Goal: Check status: Check status

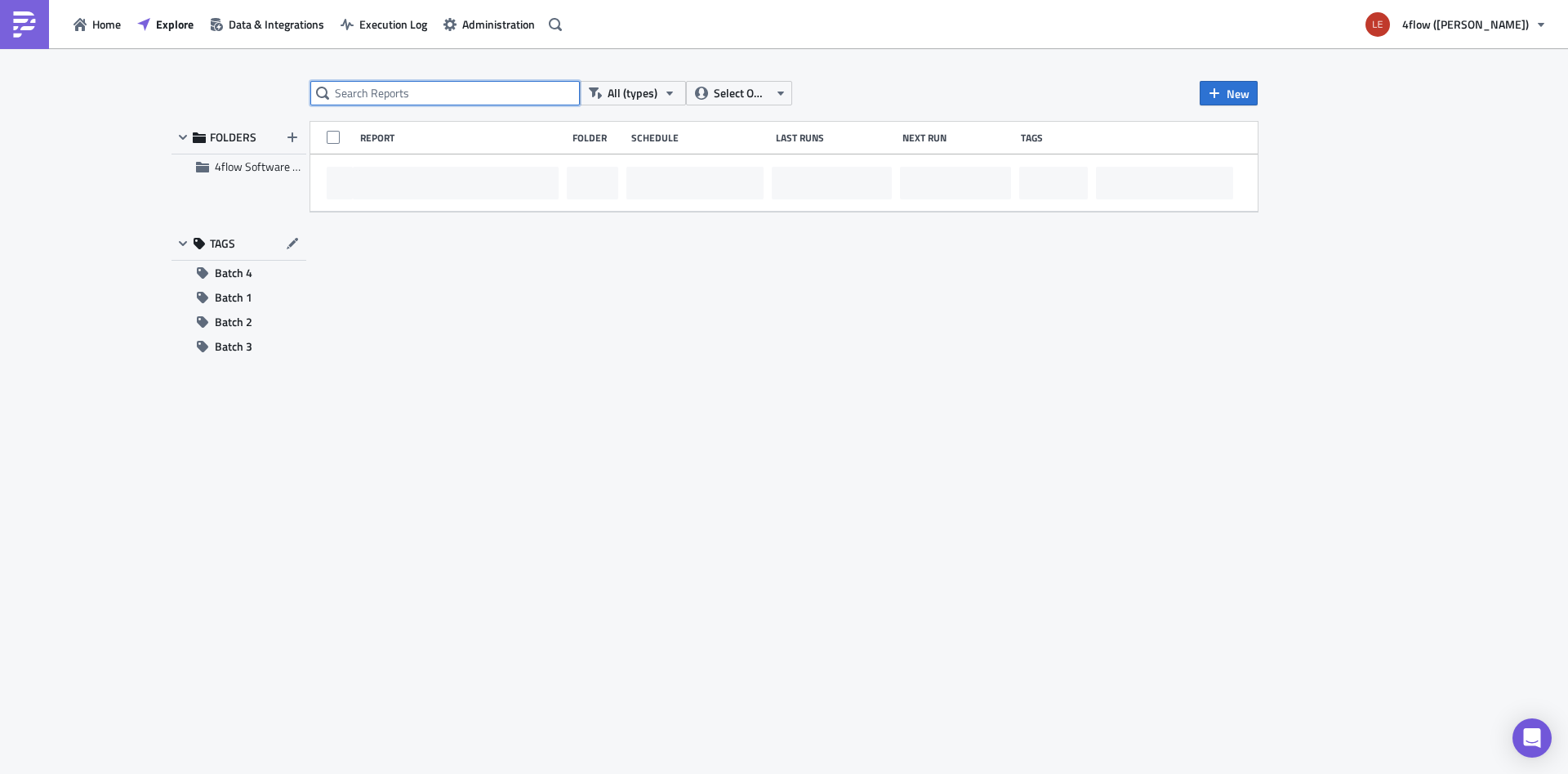
click at [453, 97] on input "text" at bounding box center [445, 93] width 270 height 25
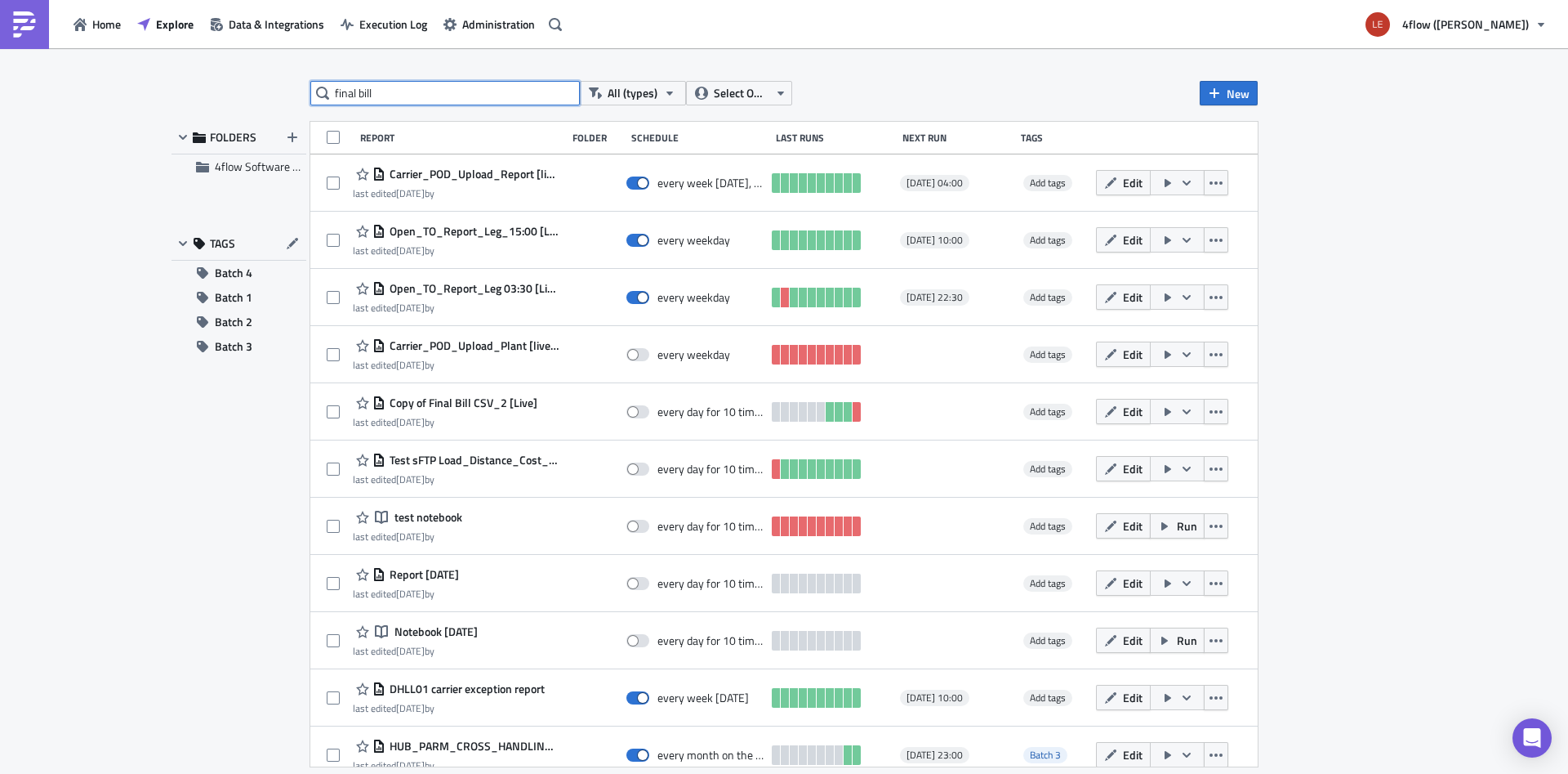
type input "final bill"
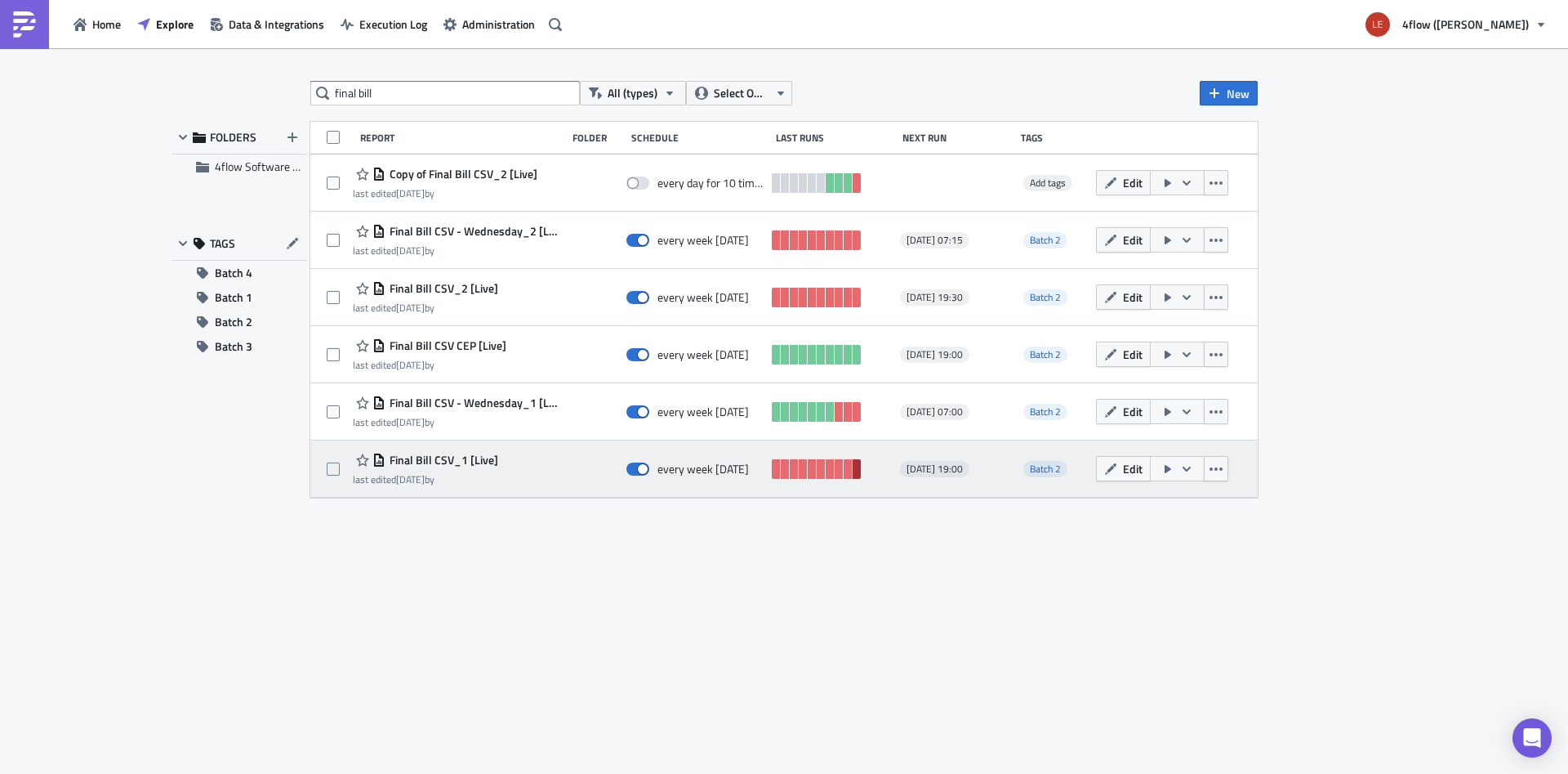
click at [858, 470] on link at bounding box center [856, 468] width 9 height 20
click at [430, 466] on span "Final Bill CSV_1 [Live]" at bounding box center [441, 460] width 113 height 14
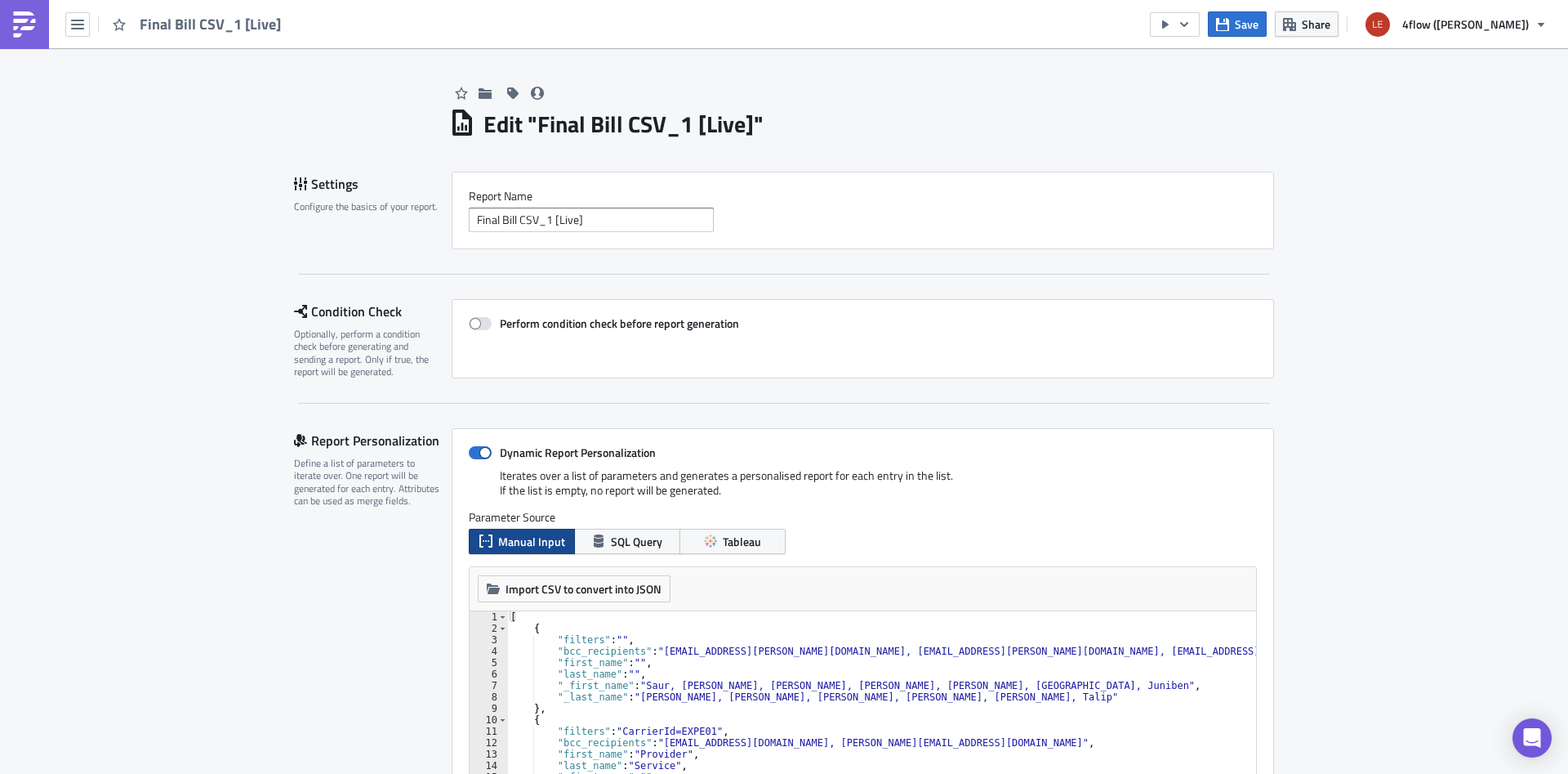
scroll to position [412, 0]
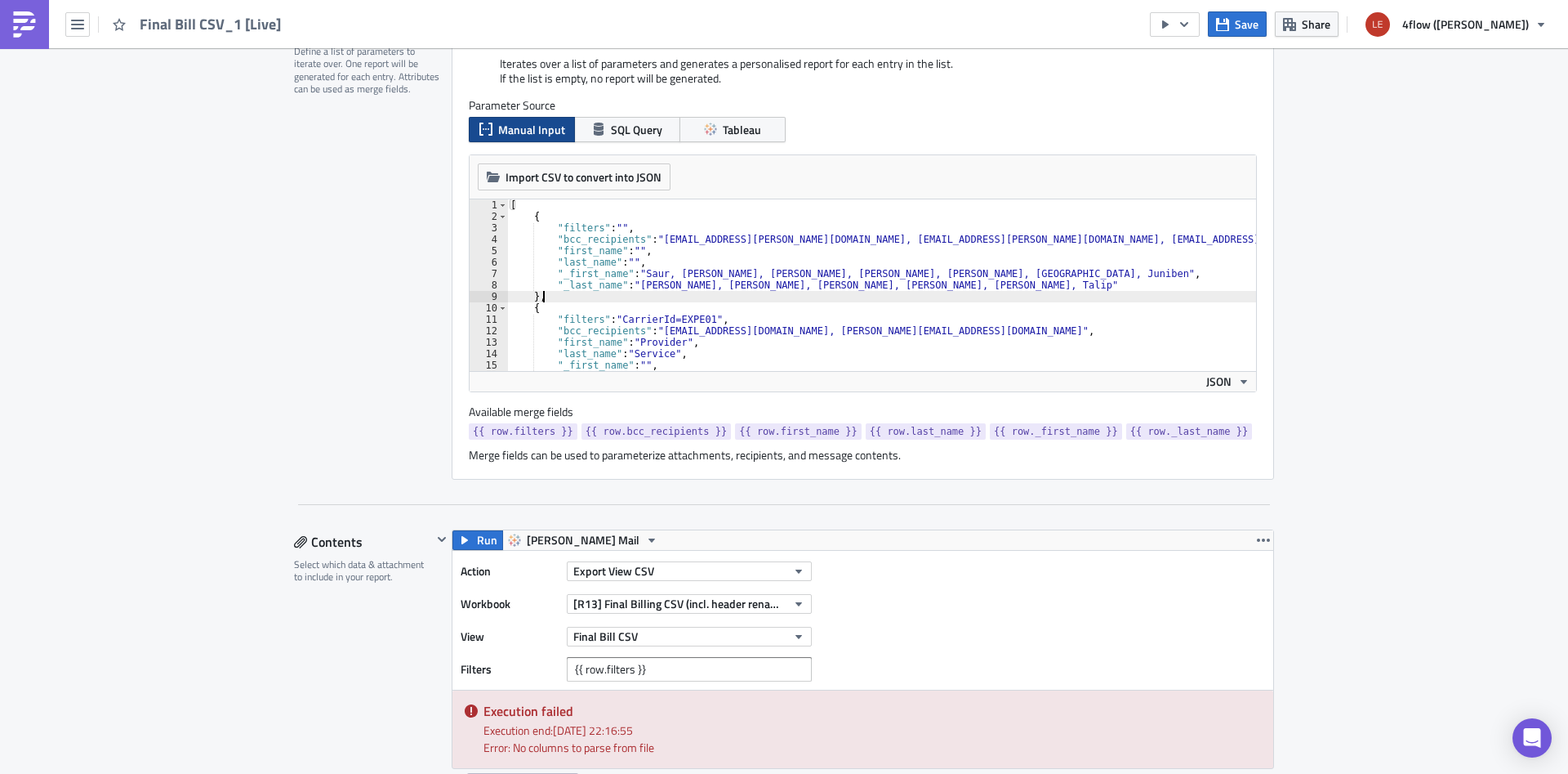
click at [669, 301] on div "[ { "filters" : "" , "bcc_recipients" : "asaur@lear.com, RTura@lear.com, jallen…" at bounding box center [887, 296] width 761 height 195
type textarea "]"
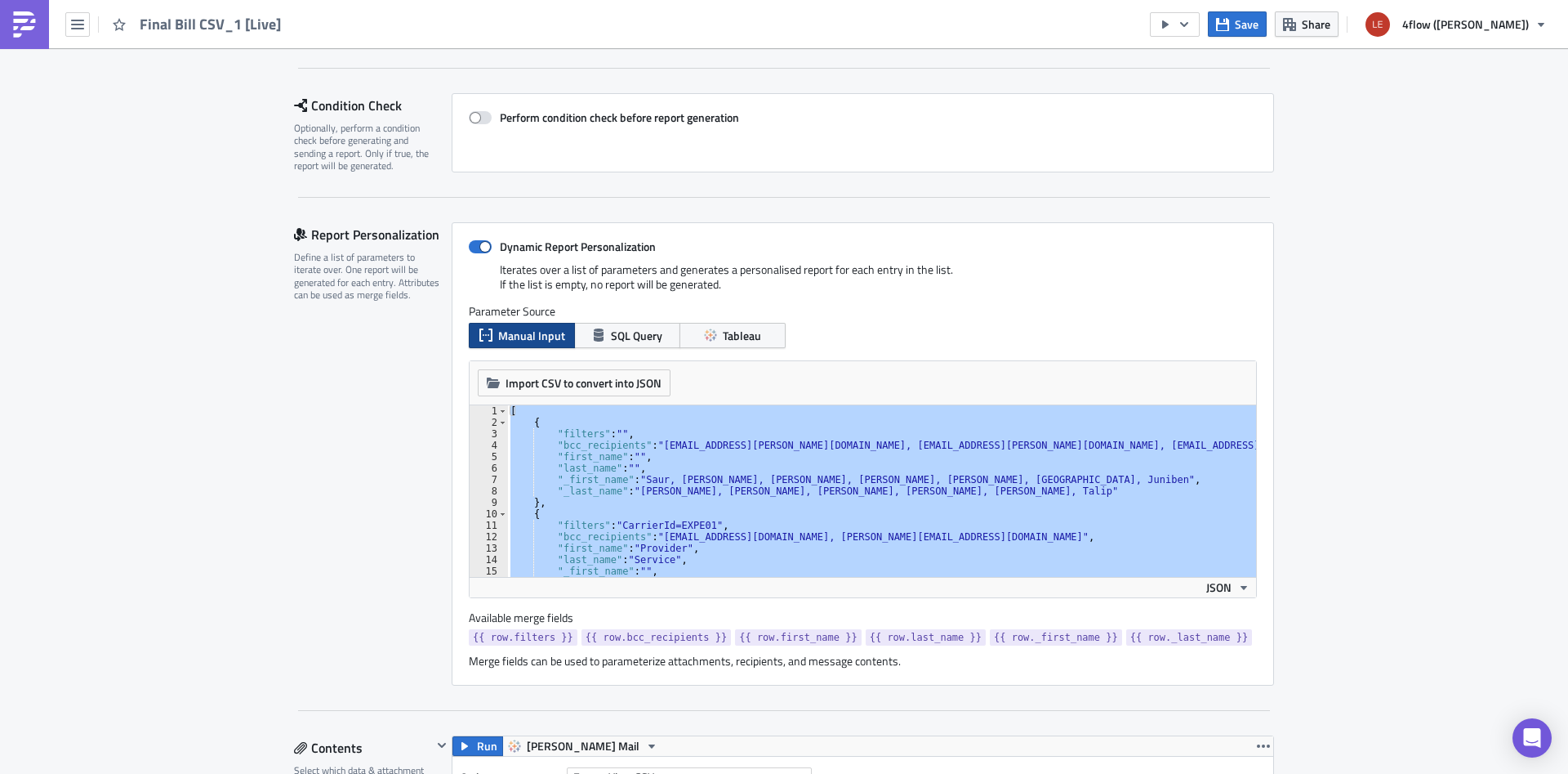
scroll to position [0, 0]
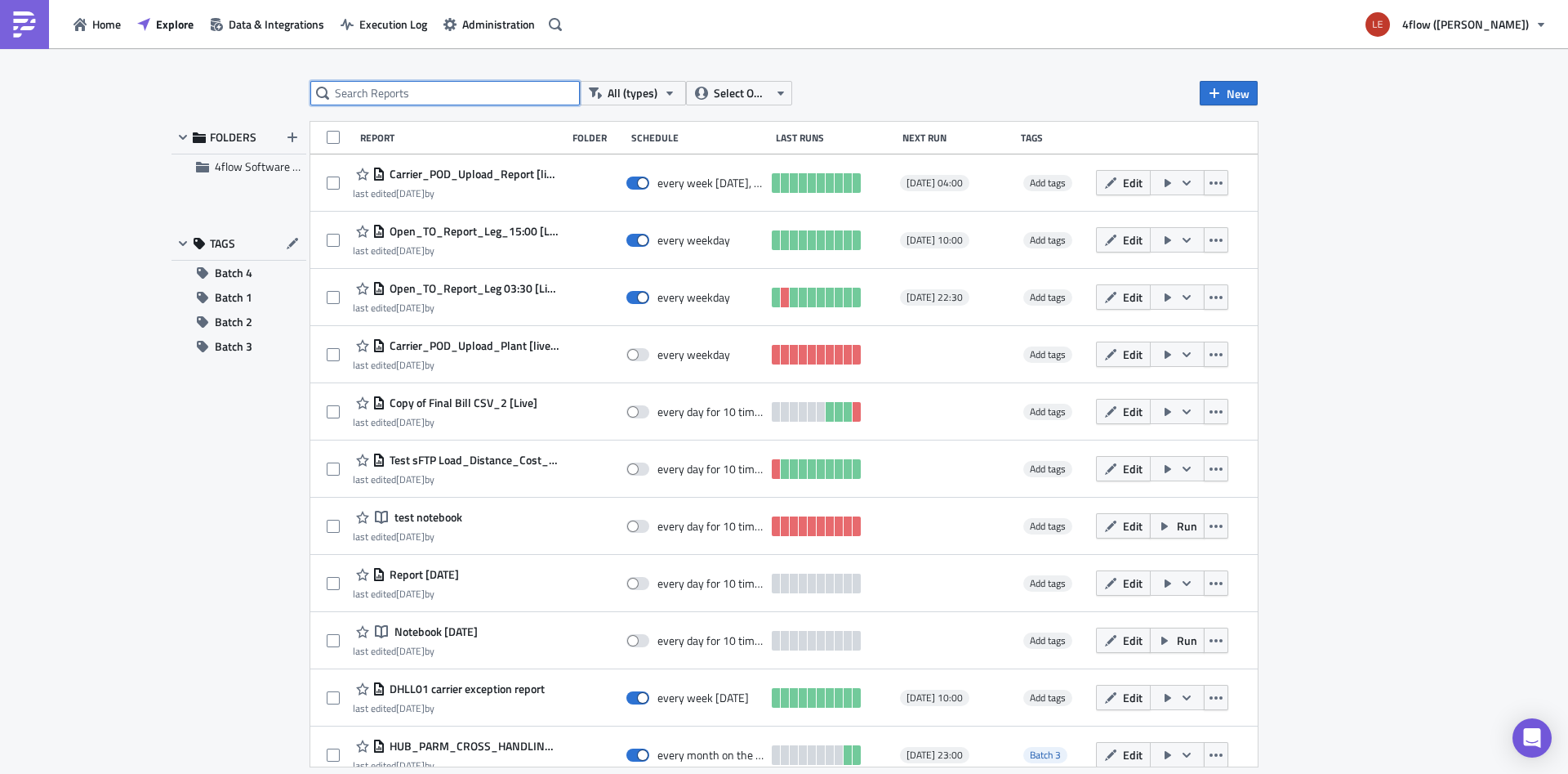
click at [427, 91] on input "text" at bounding box center [445, 93] width 270 height 25
type input "final"
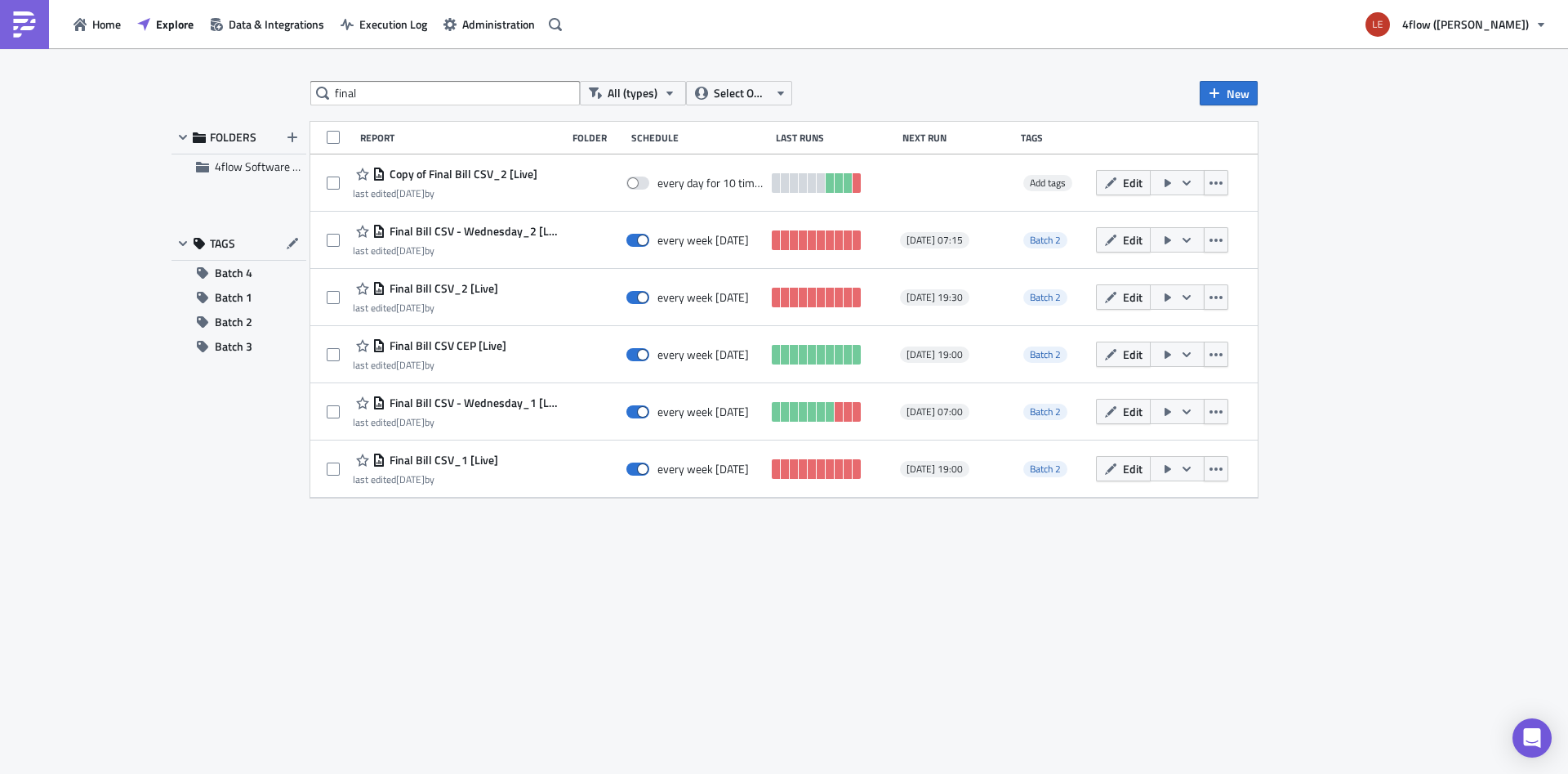
click at [582, 617] on div "final All (types) Select Owner New FOLDERS 4flow Software KAM TAGS Batch 4 Batc…" at bounding box center [784, 412] width 980 height 663
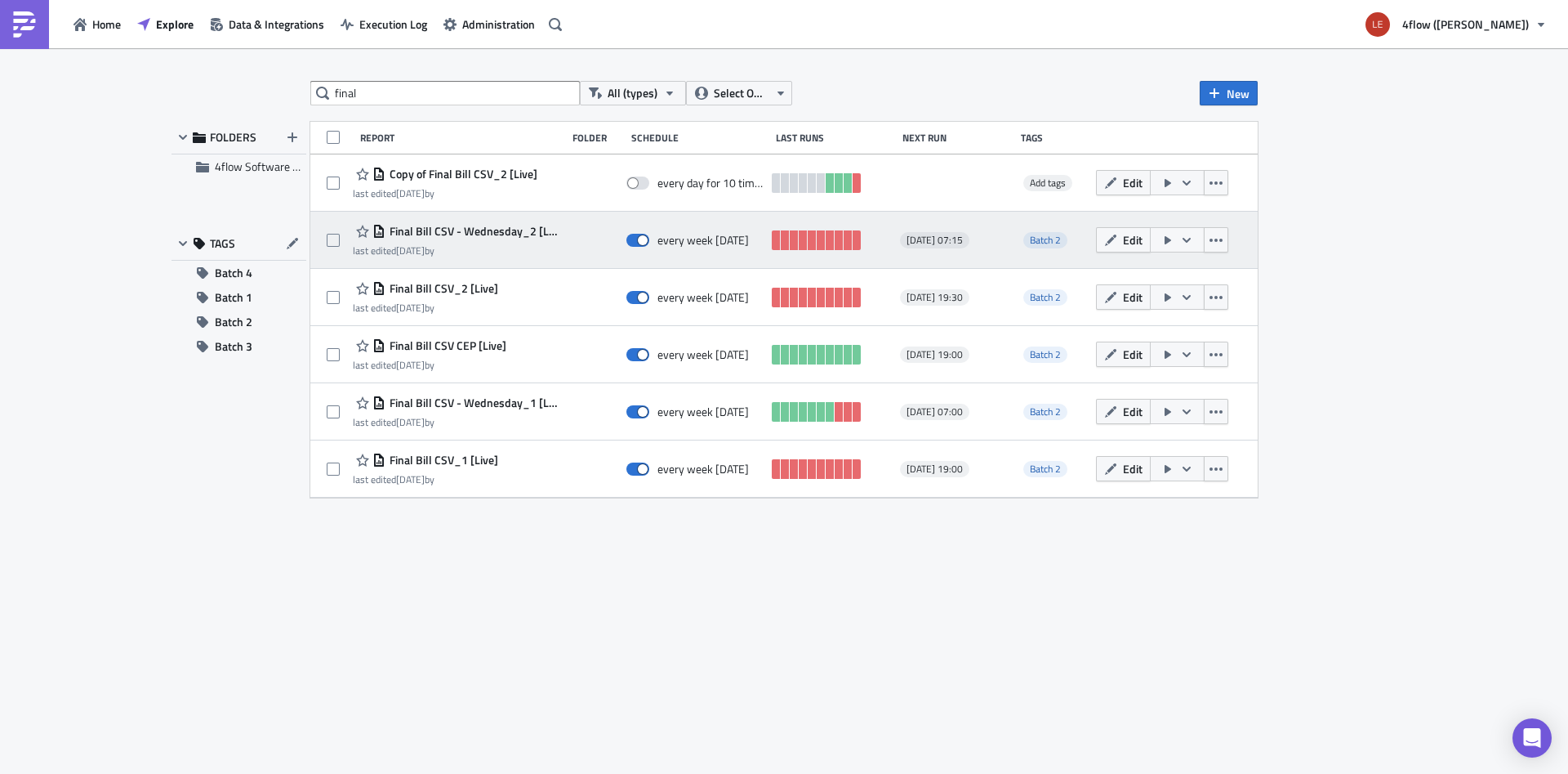
click at [488, 230] on span "Final Bill CSV - Wednesday_2 [Live]" at bounding box center [472, 231] width 173 height 14
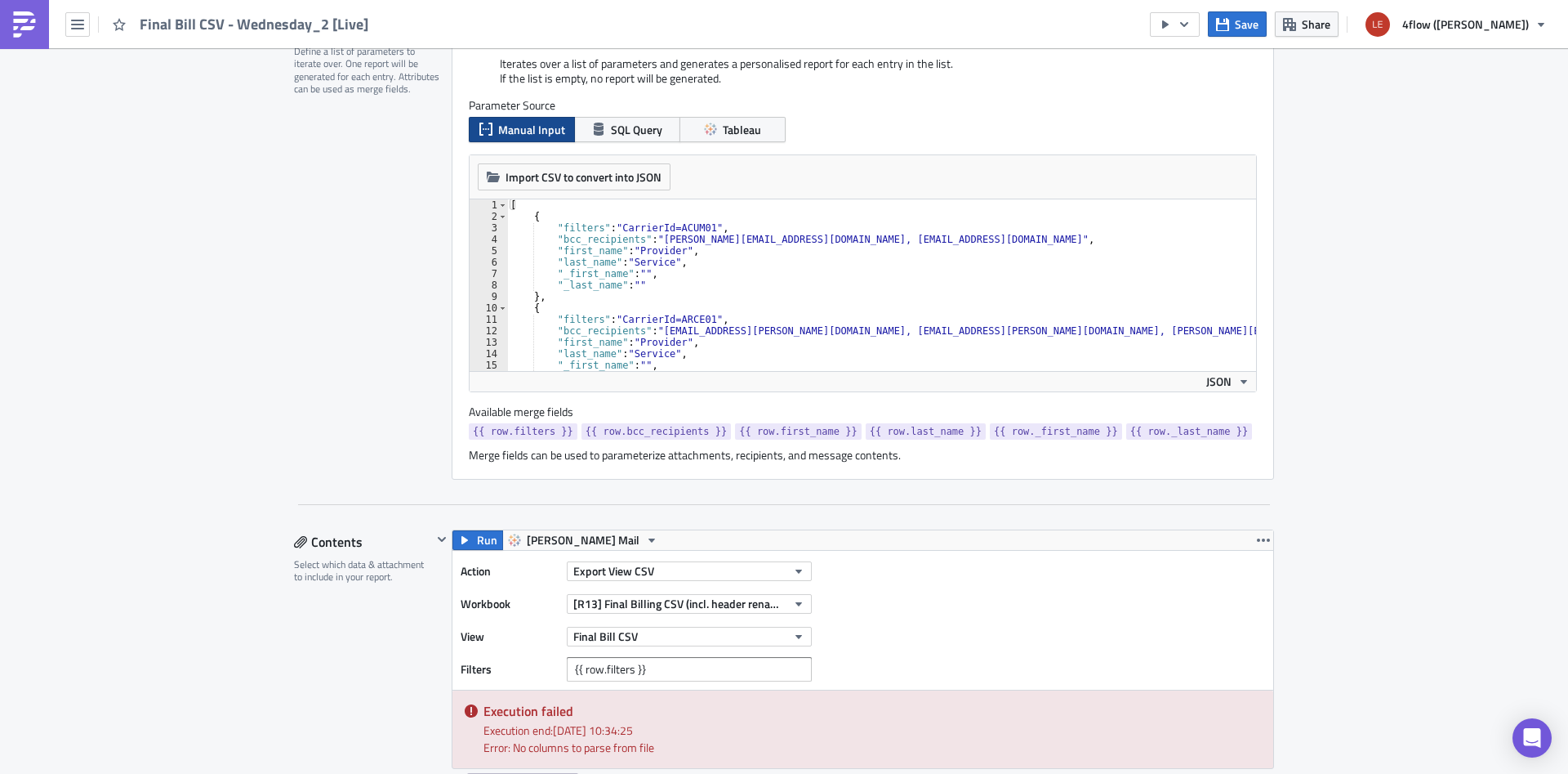
click at [793, 290] on div "[ { "filters" : "CarrierId=ACUM01" , "bcc_recipients" : "c.elliot@acumen-dist.c…" at bounding box center [892, 296] width 772 height 195
type textarea "} ]"
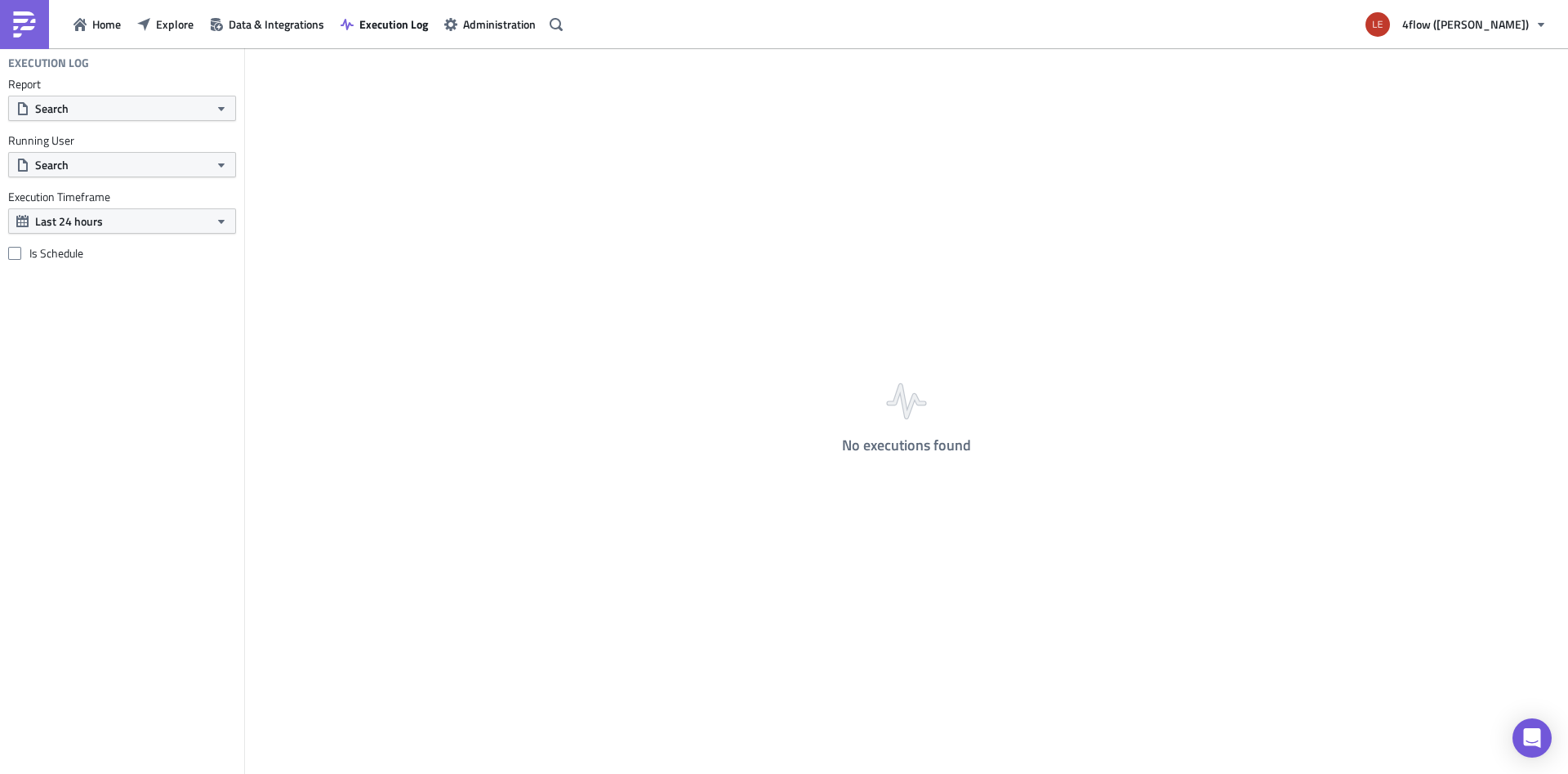
click at [874, 453] on h4 "No executions found" at bounding box center [906, 444] width 129 height 16
click at [869, 457] on div "No executions found" at bounding box center [906, 412] width 1323 height 728
click at [868, 457] on div "No executions found" at bounding box center [906, 412] width 1323 height 728
click at [379, 20] on span "Execution Log" at bounding box center [394, 24] width 68 height 17
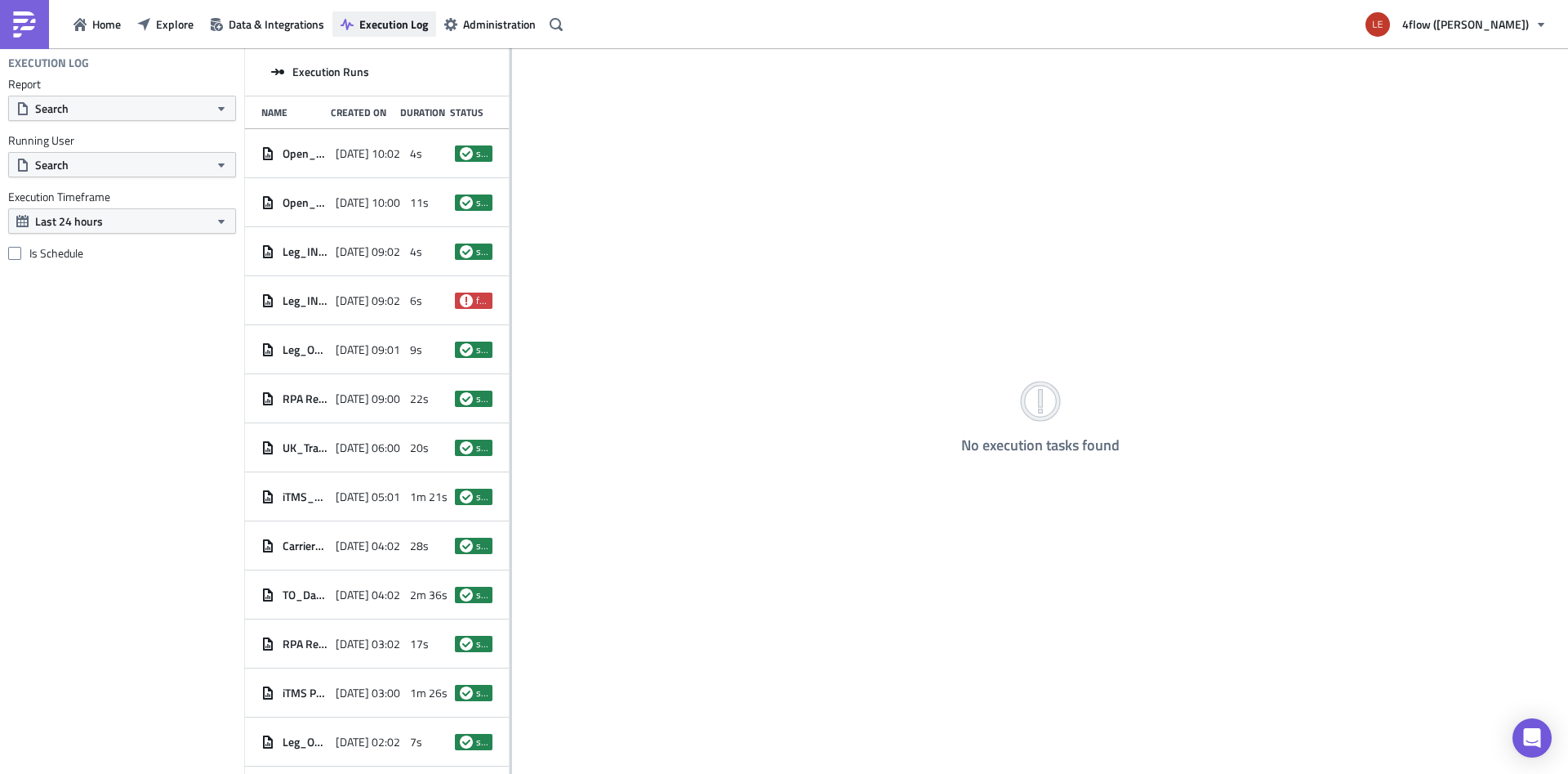
click at [372, 30] on span "Execution Log" at bounding box center [394, 24] width 68 height 17
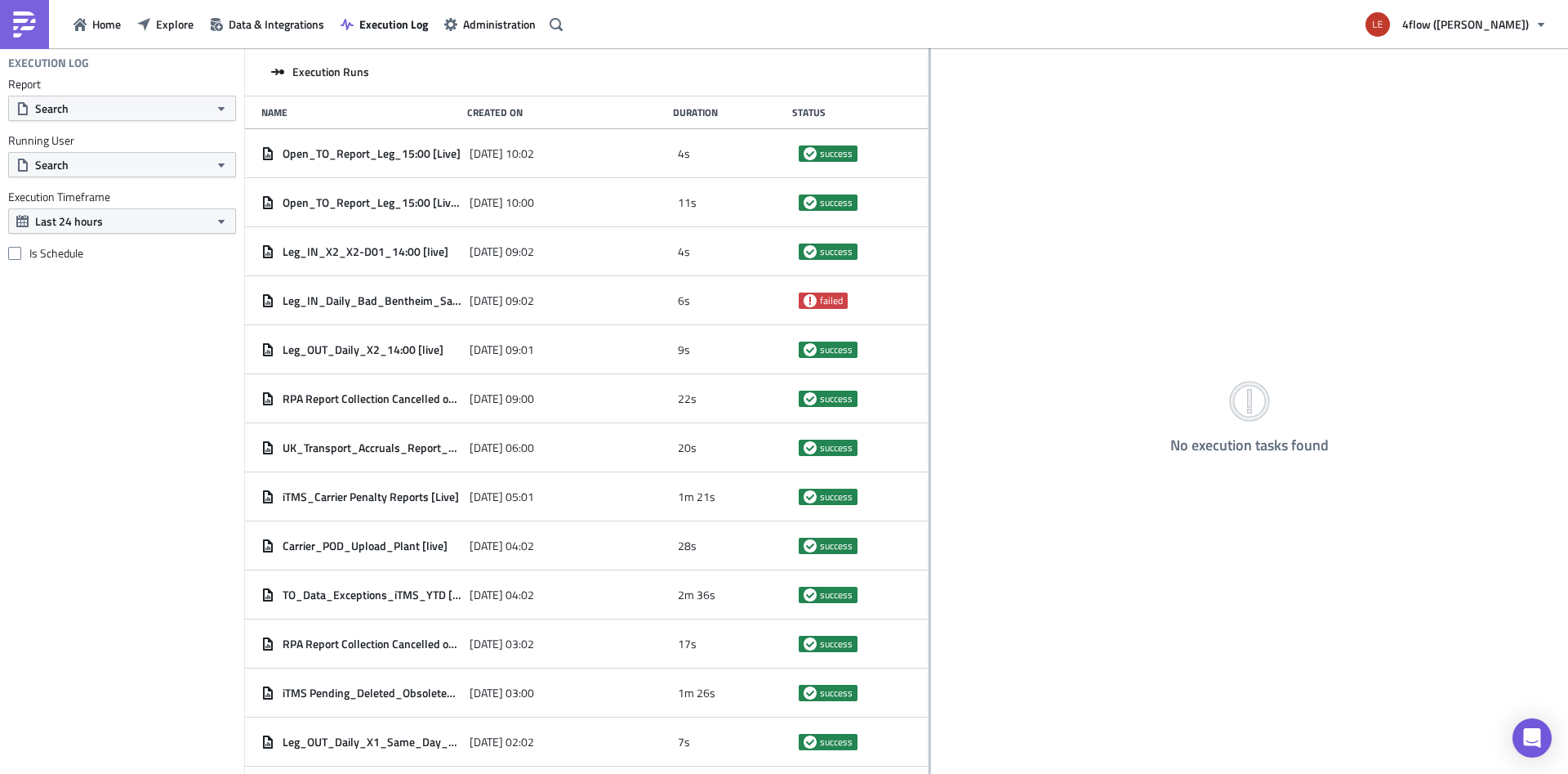
drag, startPoint x: 511, startPoint y: 376, endPoint x: 930, endPoint y: 397, distance: 419.5
click at [930, 397] on div at bounding box center [929, 412] width 3 height 728
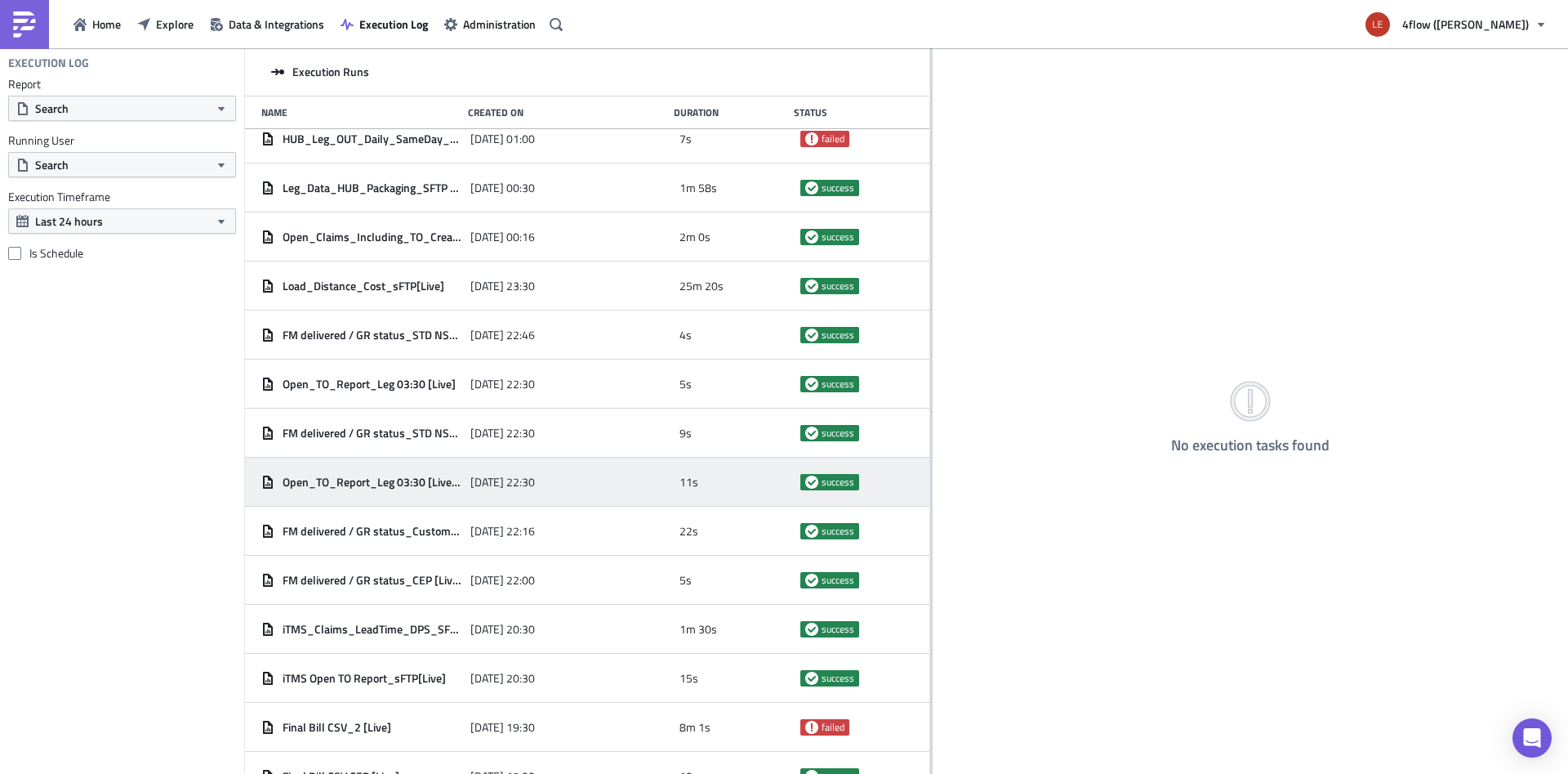
scroll to position [1056, 0]
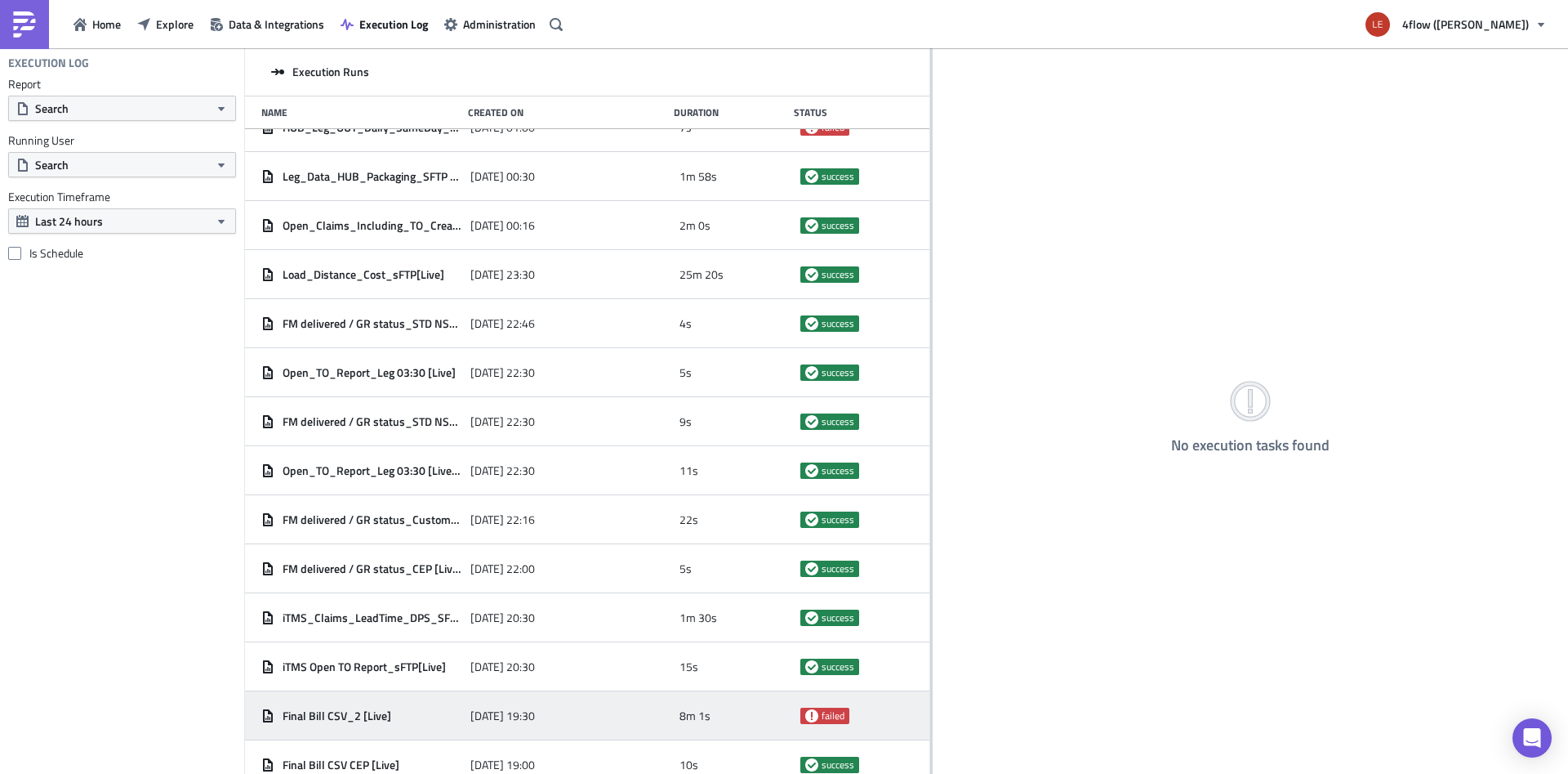
click at [342, 709] on span "Final Bill CSV_2 [Live]" at bounding box center [337, 715] width 108 height 14
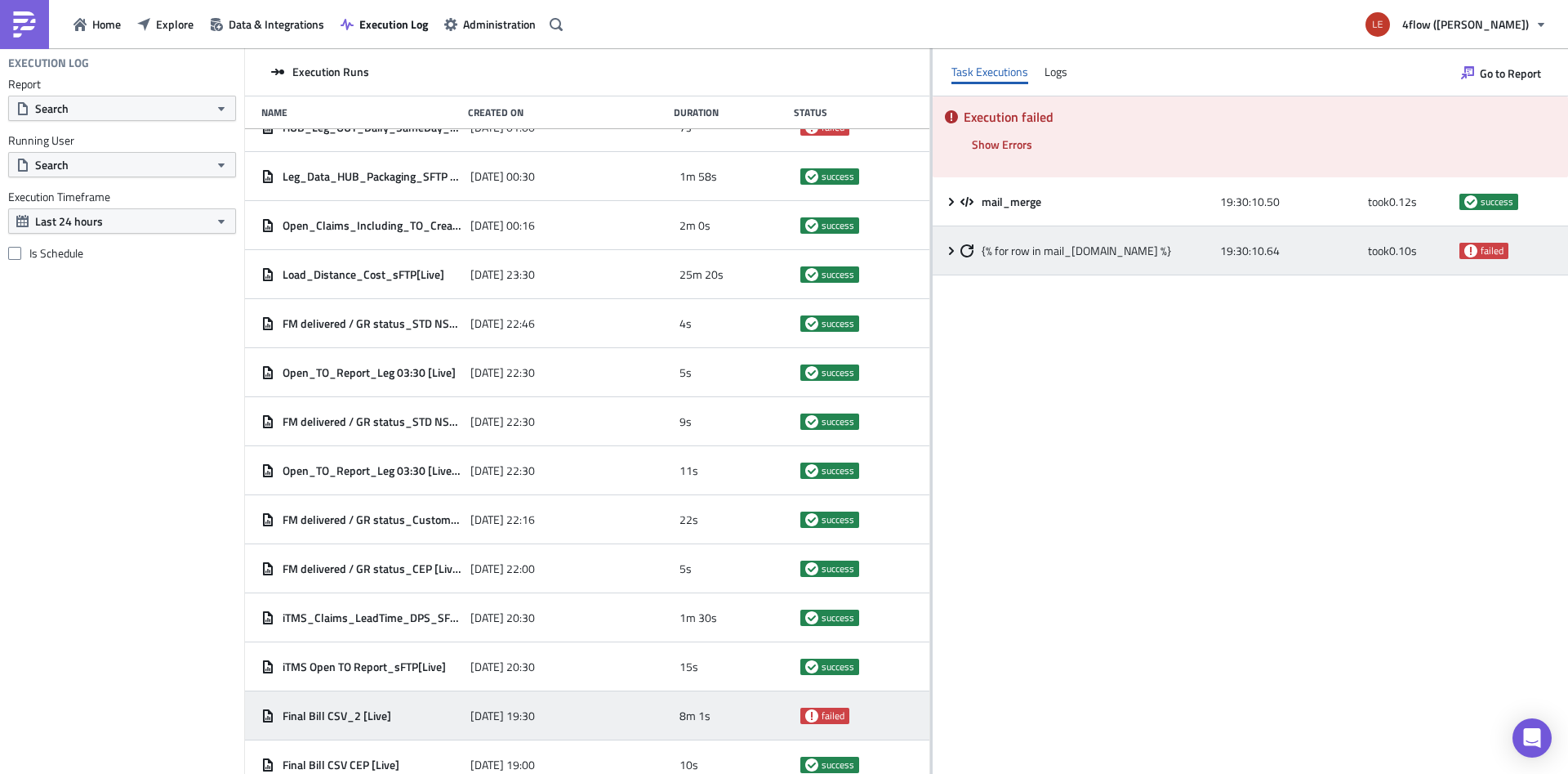
click at [949, 250] on icon at bounding box center [951, 251] width 13 height 13
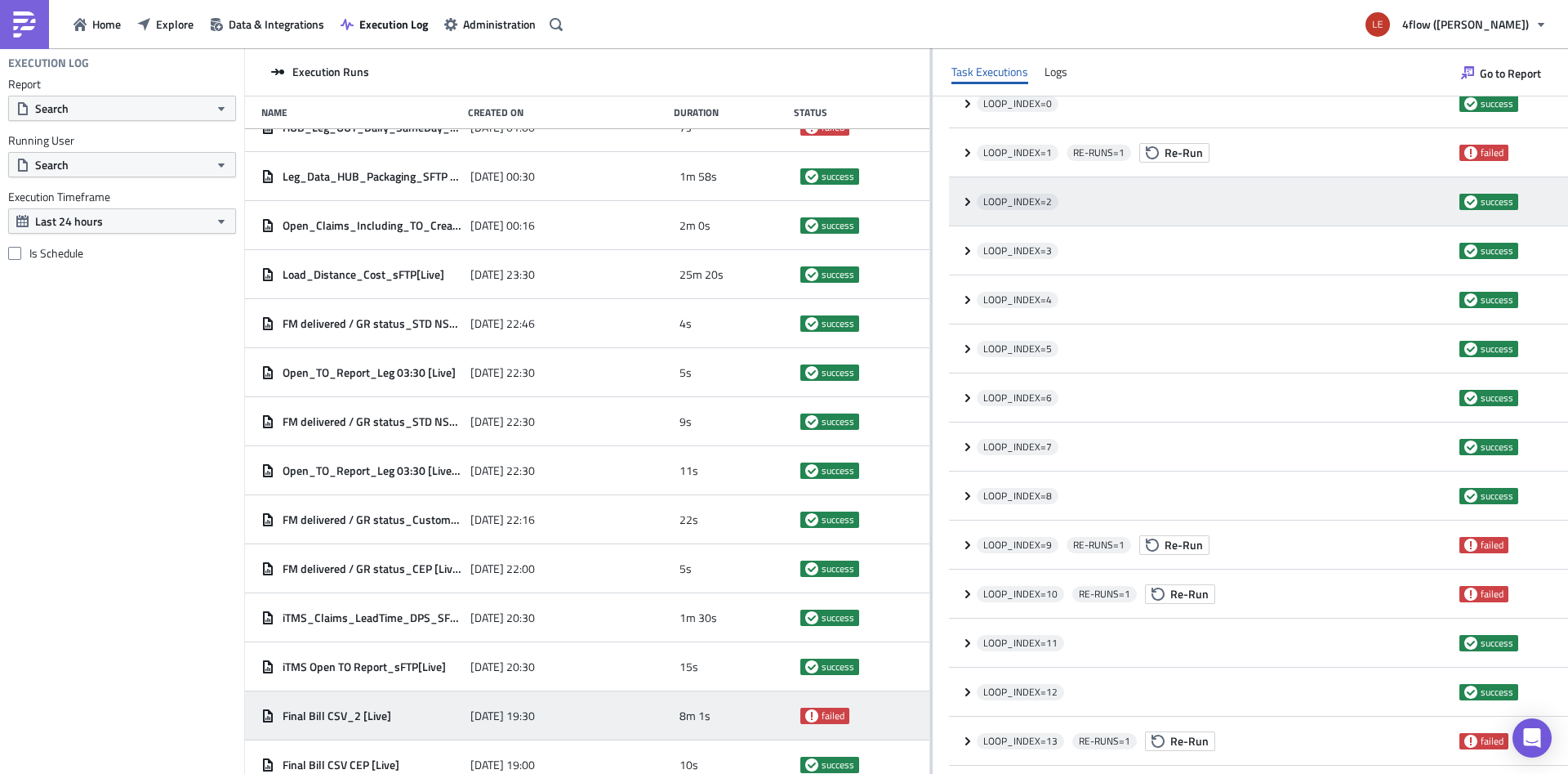
scroll to position [206, 0]
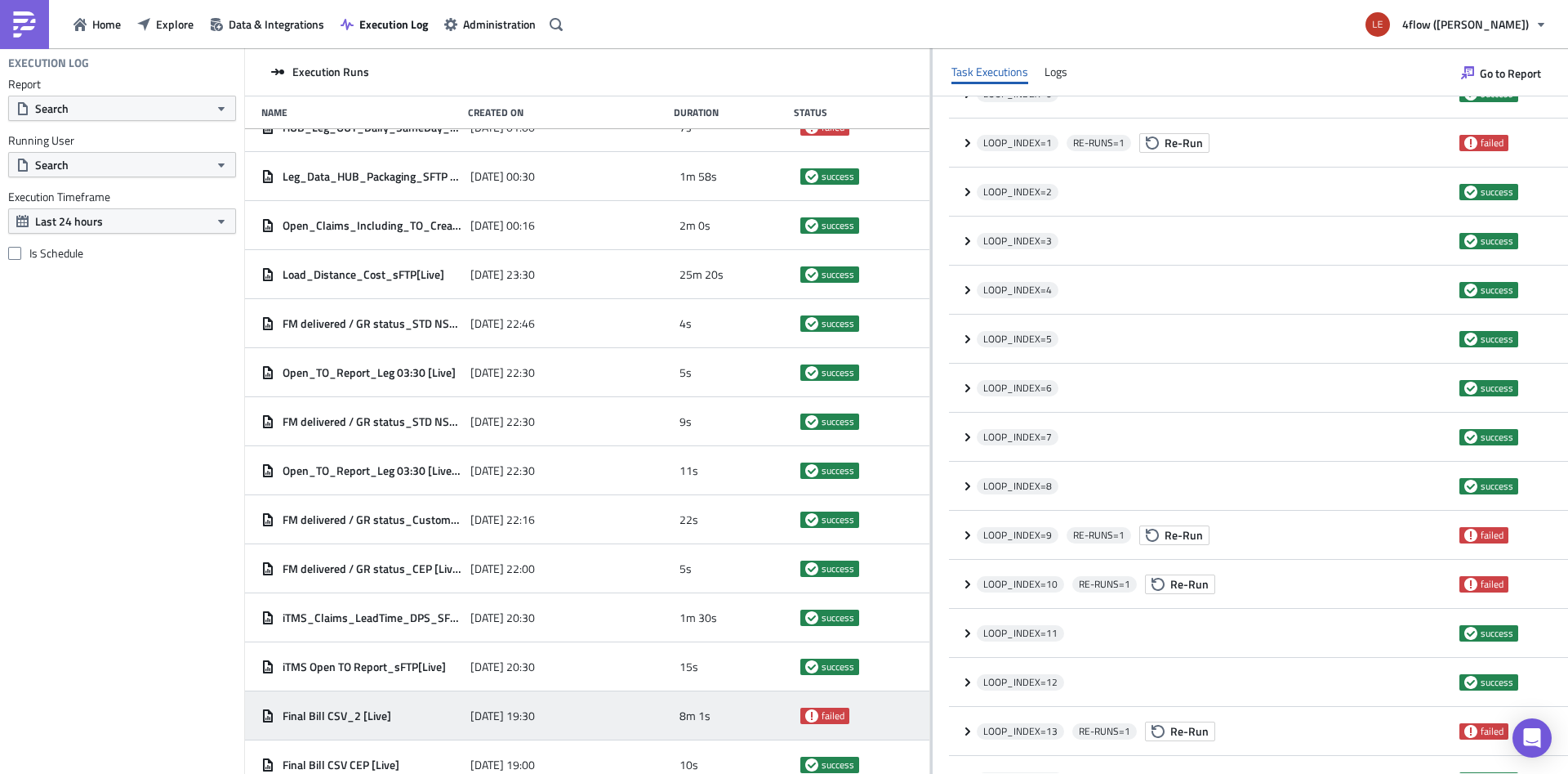
drag, startPoint x: 932, startPoint y: 553, endPoint x: 924, endPoint y: 553, distance: 8.0
click at [932, 553] on div "Execution failed Show Errors [DATE] 19:30:24.65 FAIL signal raised: FAIL('Table…" at bounding box center [1249, 435] width 635 height 676
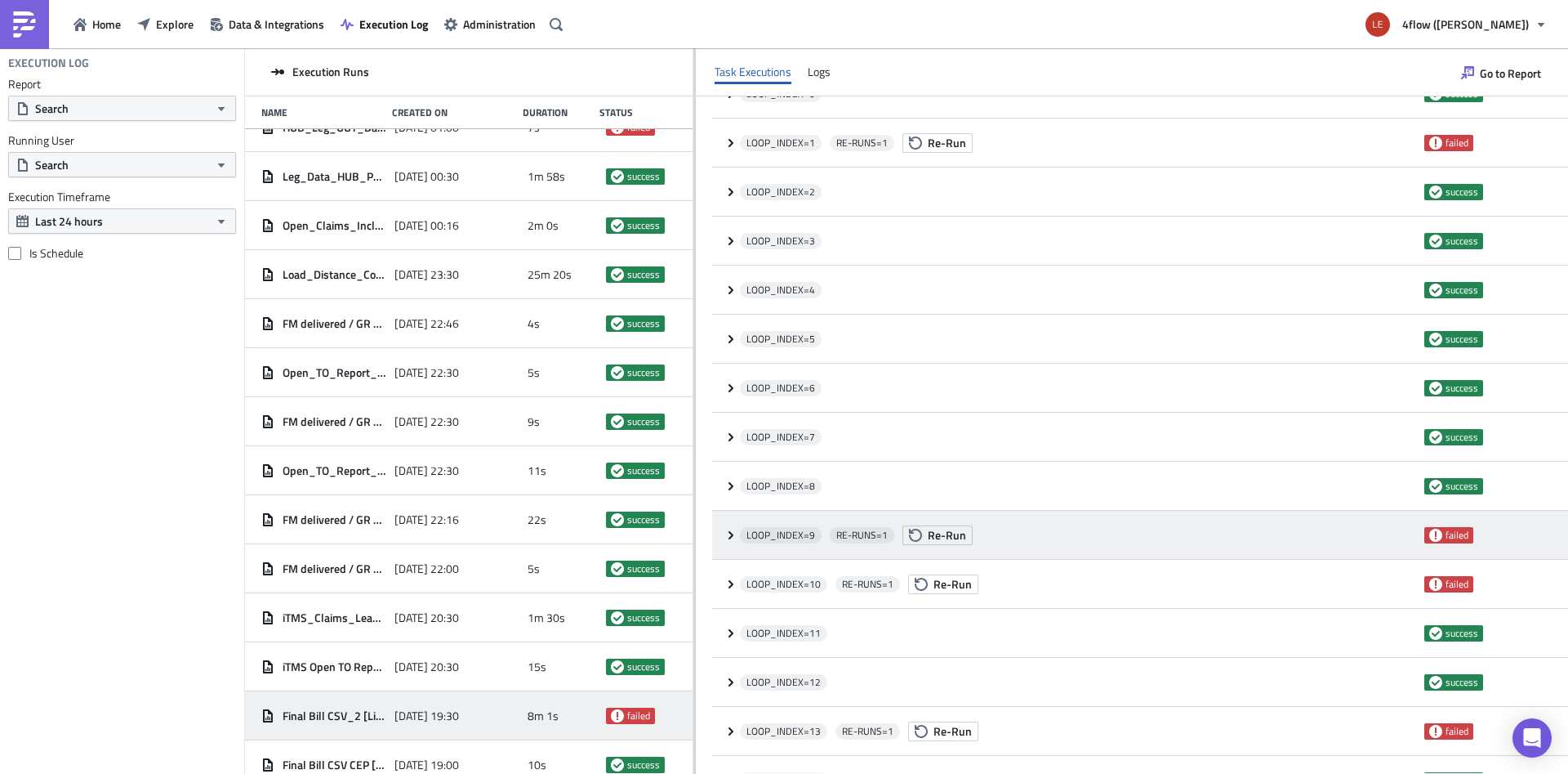
drag, startPoint x: 930, startPoint y: 552, endPoint x: 740, endPoint y: 534, distance: 190.9
click at [693, 553] on div "Execution Runs Name Created On Duration Status Open_TO_Report_Leg_15:00 [Live] …" at bounding box center [906, 412] width 1323 height 728
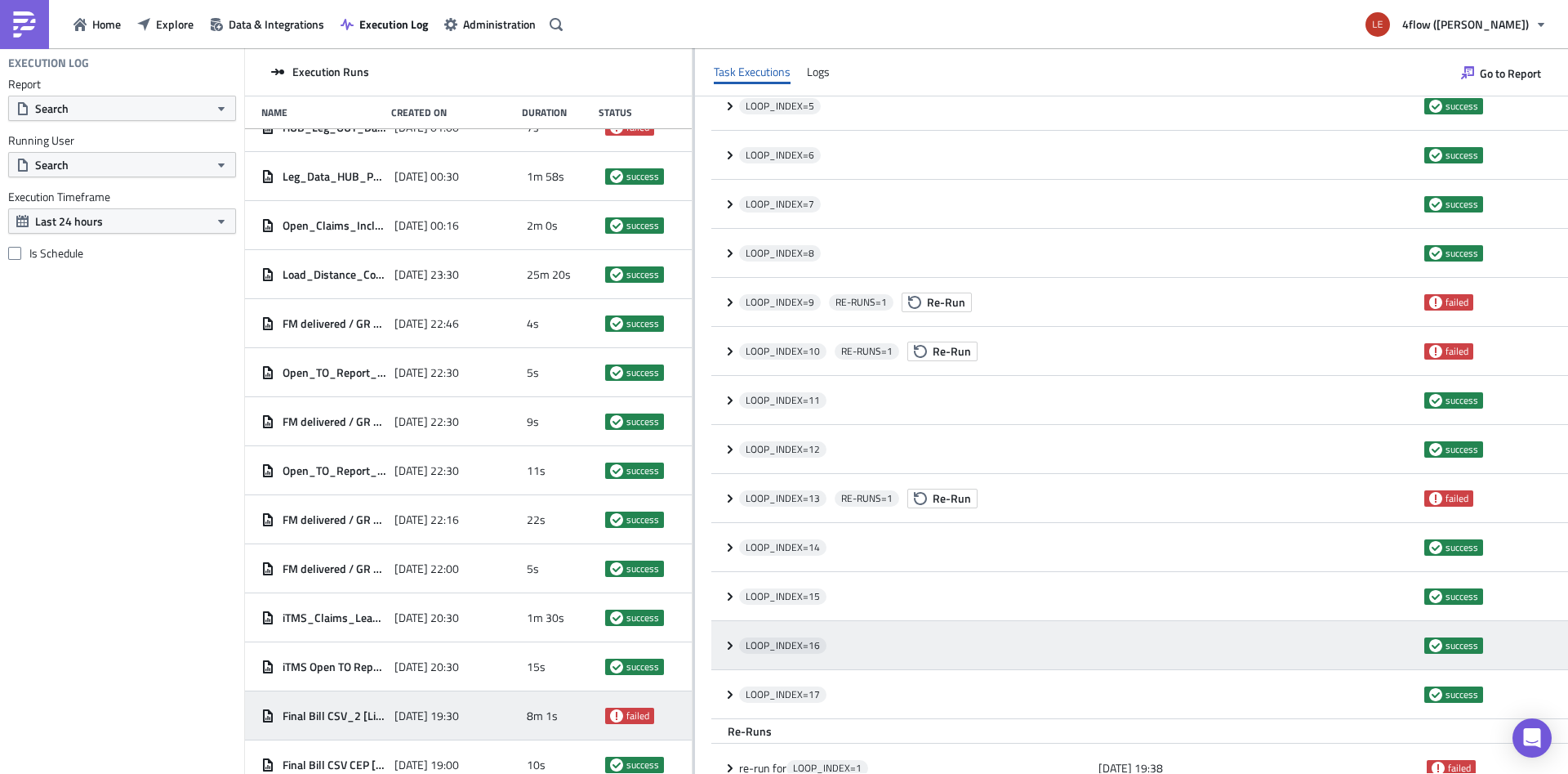
scroll to position [605, 0]
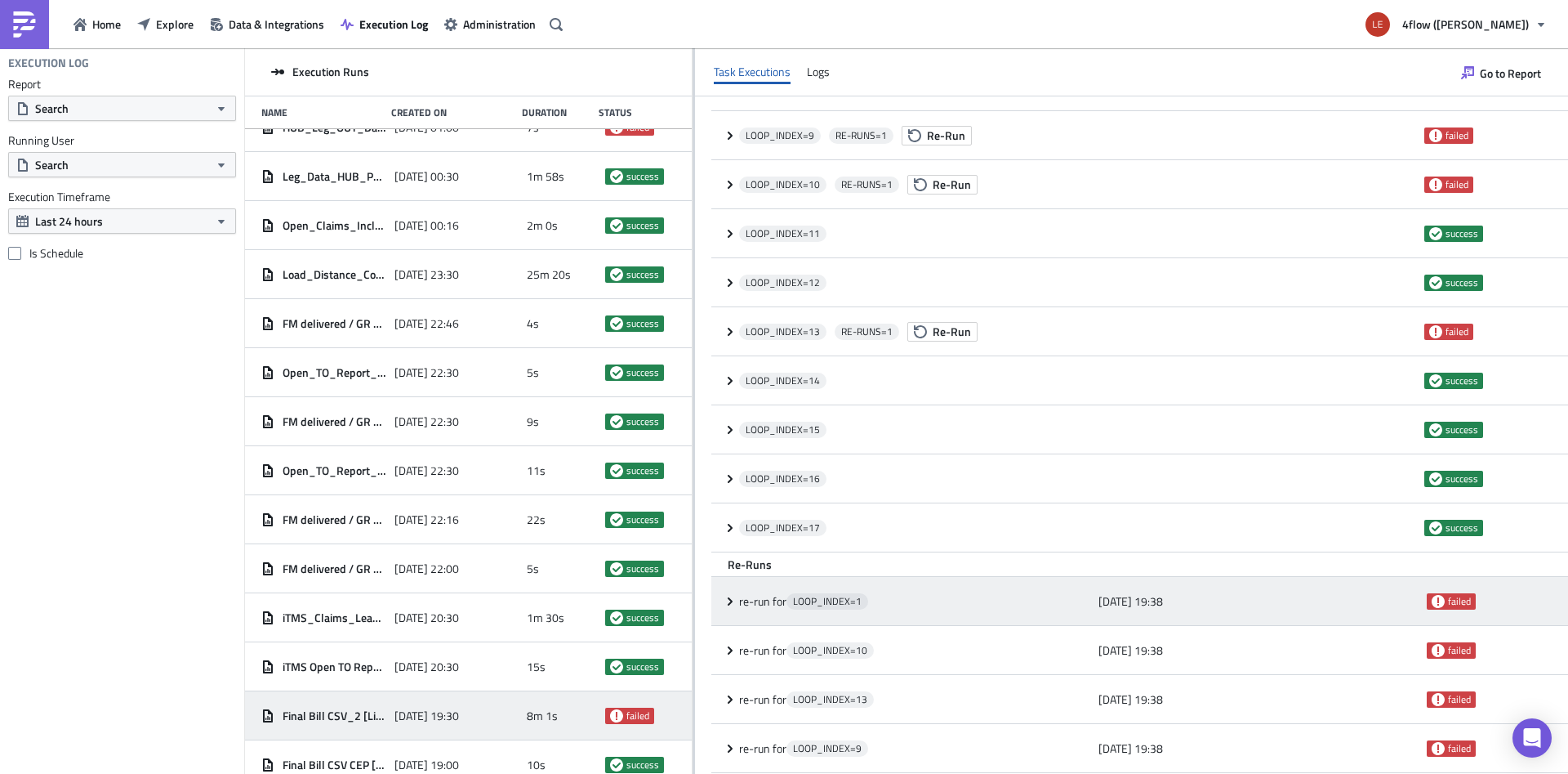
click at [725, 601] on icon at bounding box center [730, 601] width 13 height 13
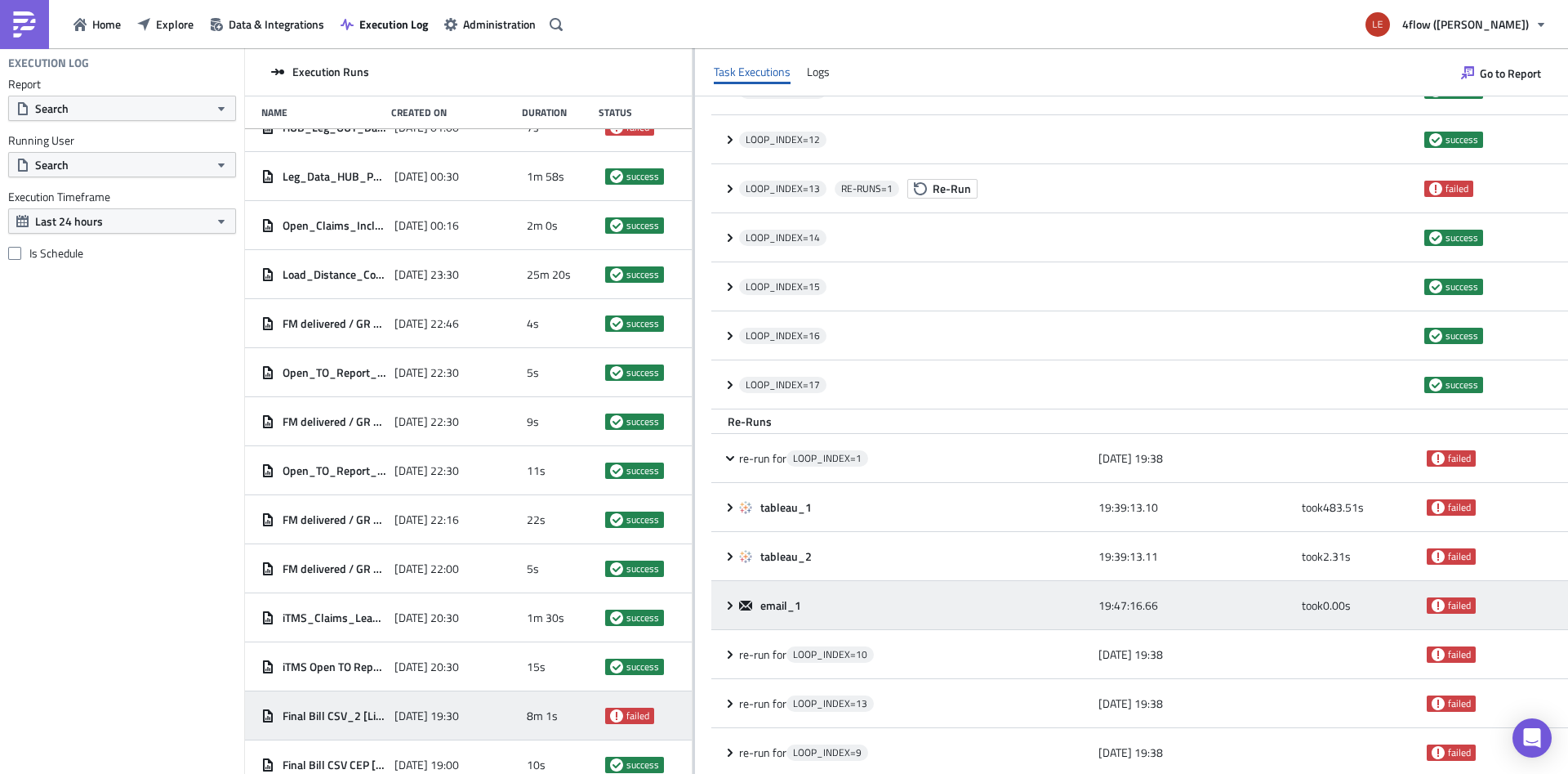
scroll to position [752, 0]
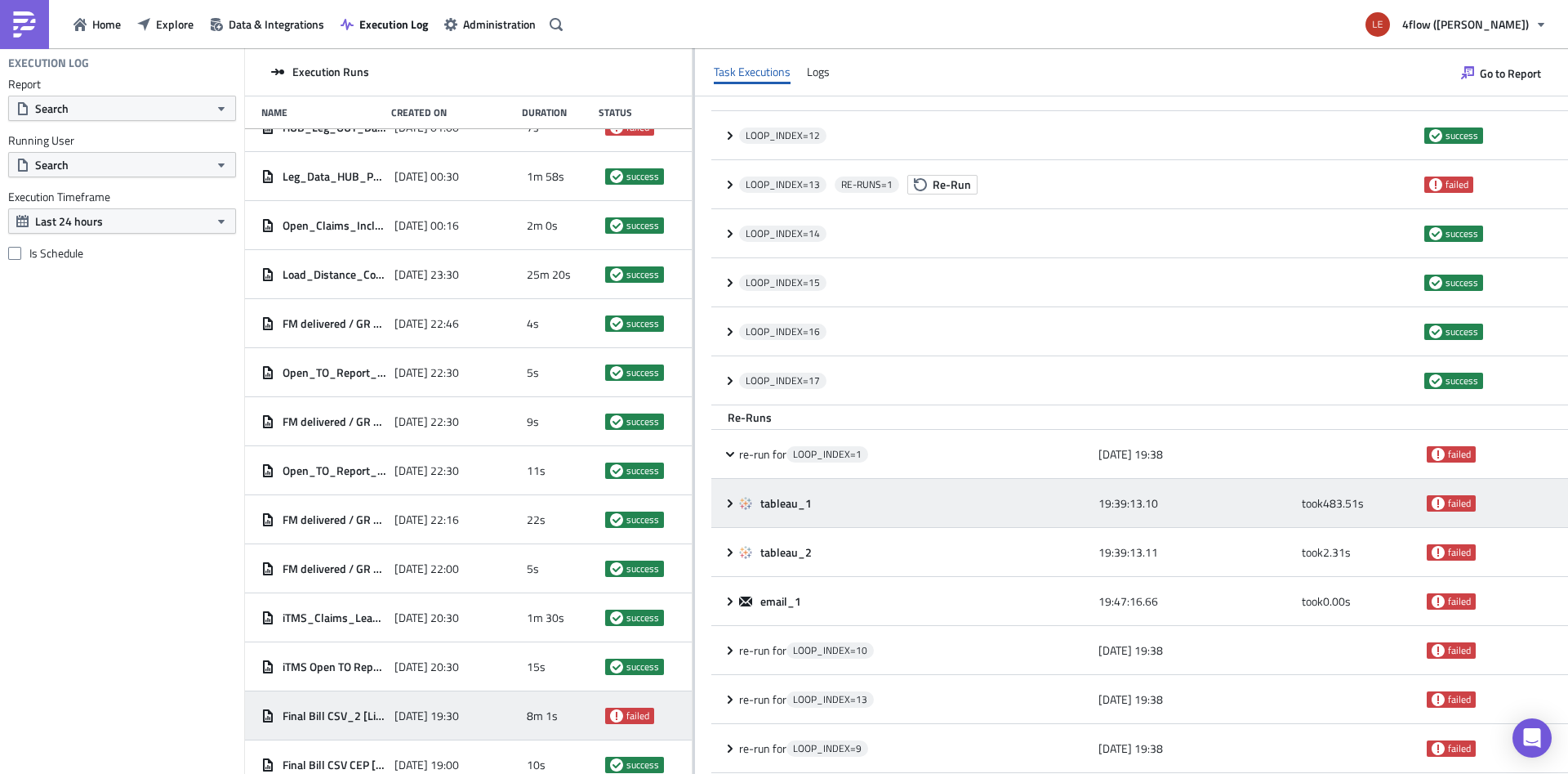
click at [731, 503] on icon at bounding box center [730, 503] width 13 height 13
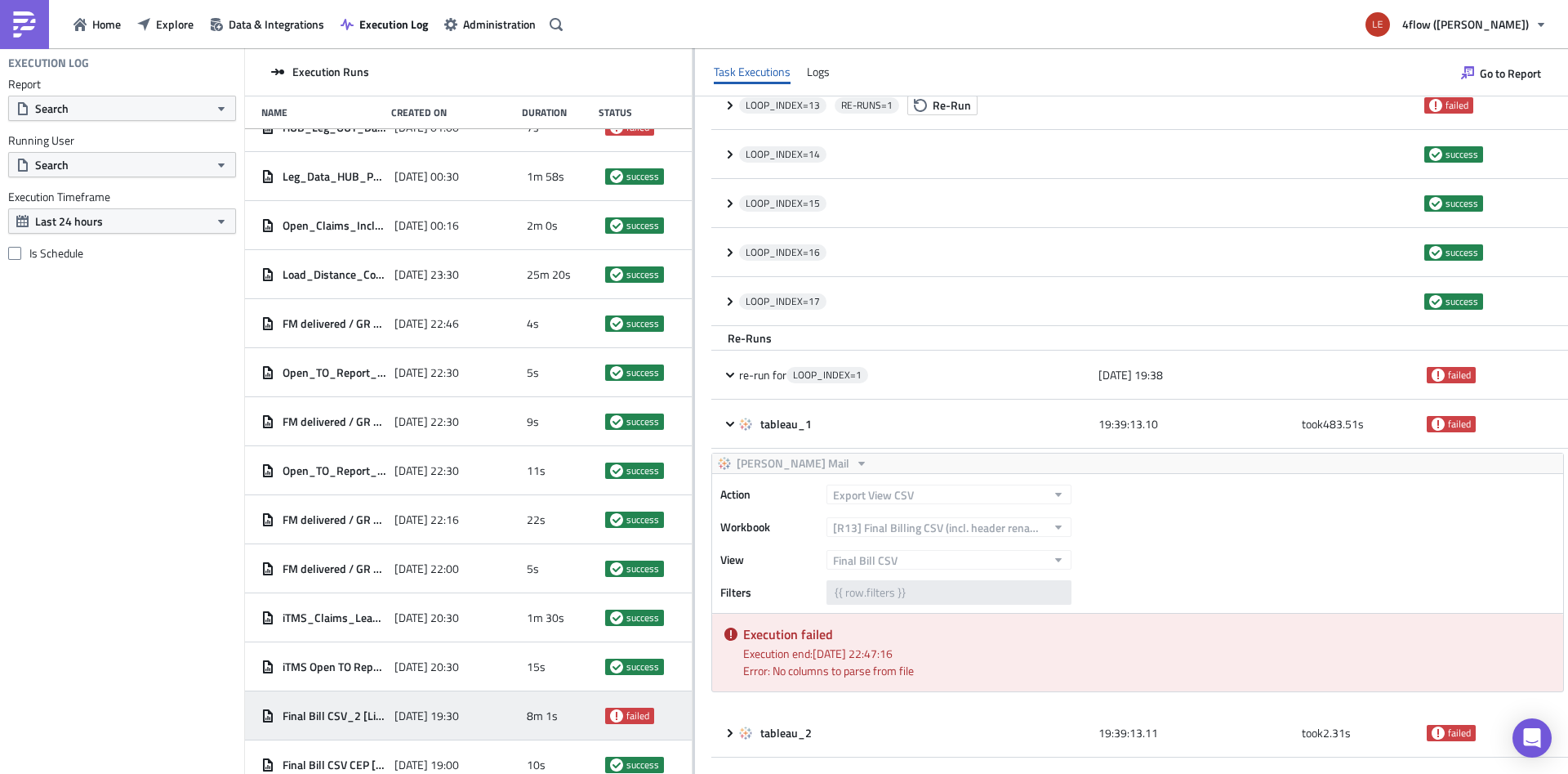
scroll to position [806, 0]
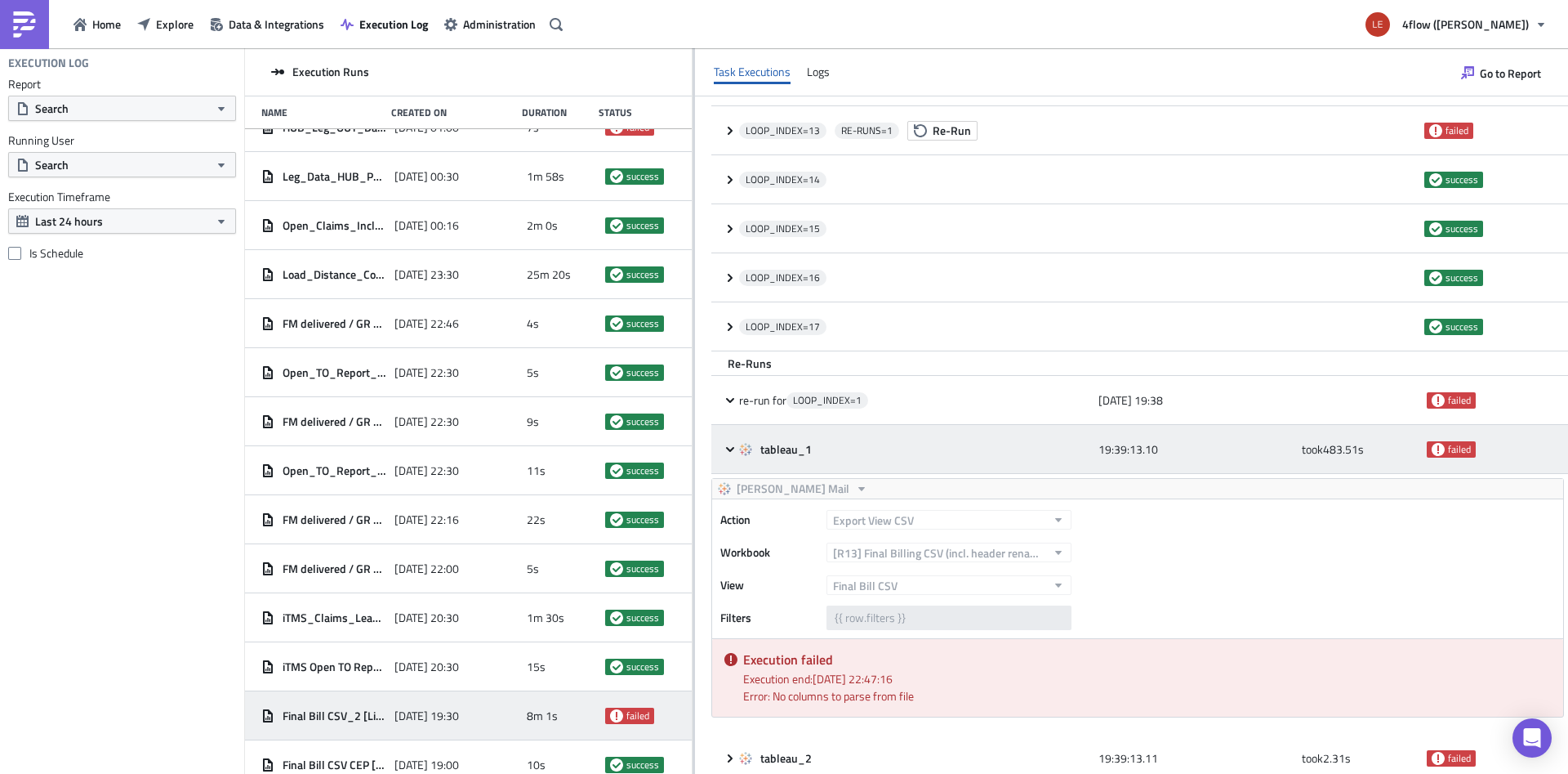
click at [731, 452] on icon at bounding box center [730, 449] width 13 height 13
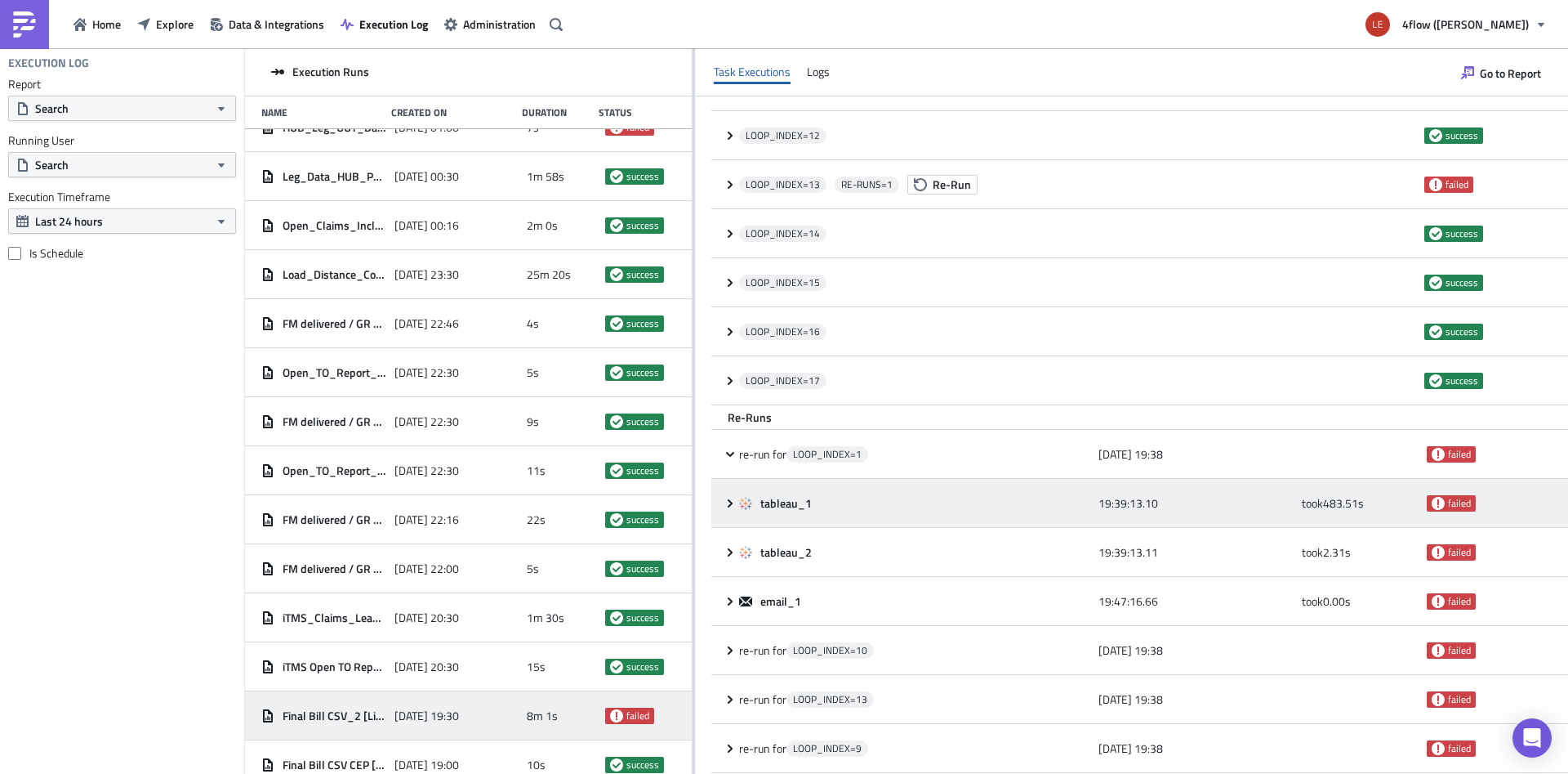
scroll to position [752, 0]
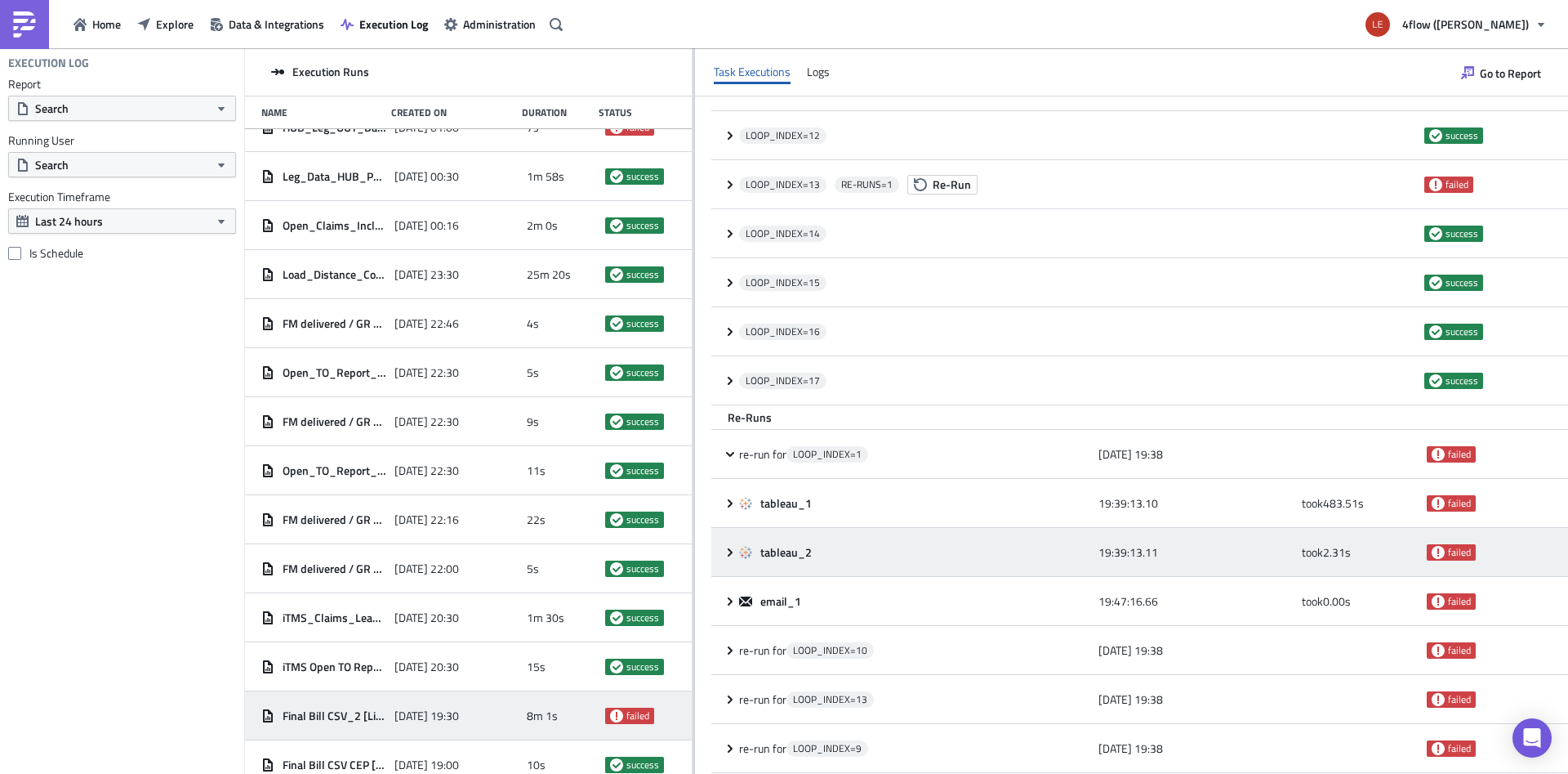
click at [722, 553] on div "tableau_2 19:39:13.11 took 2.31 s failed" at bounding box center [1139, 553] width 856 height 49
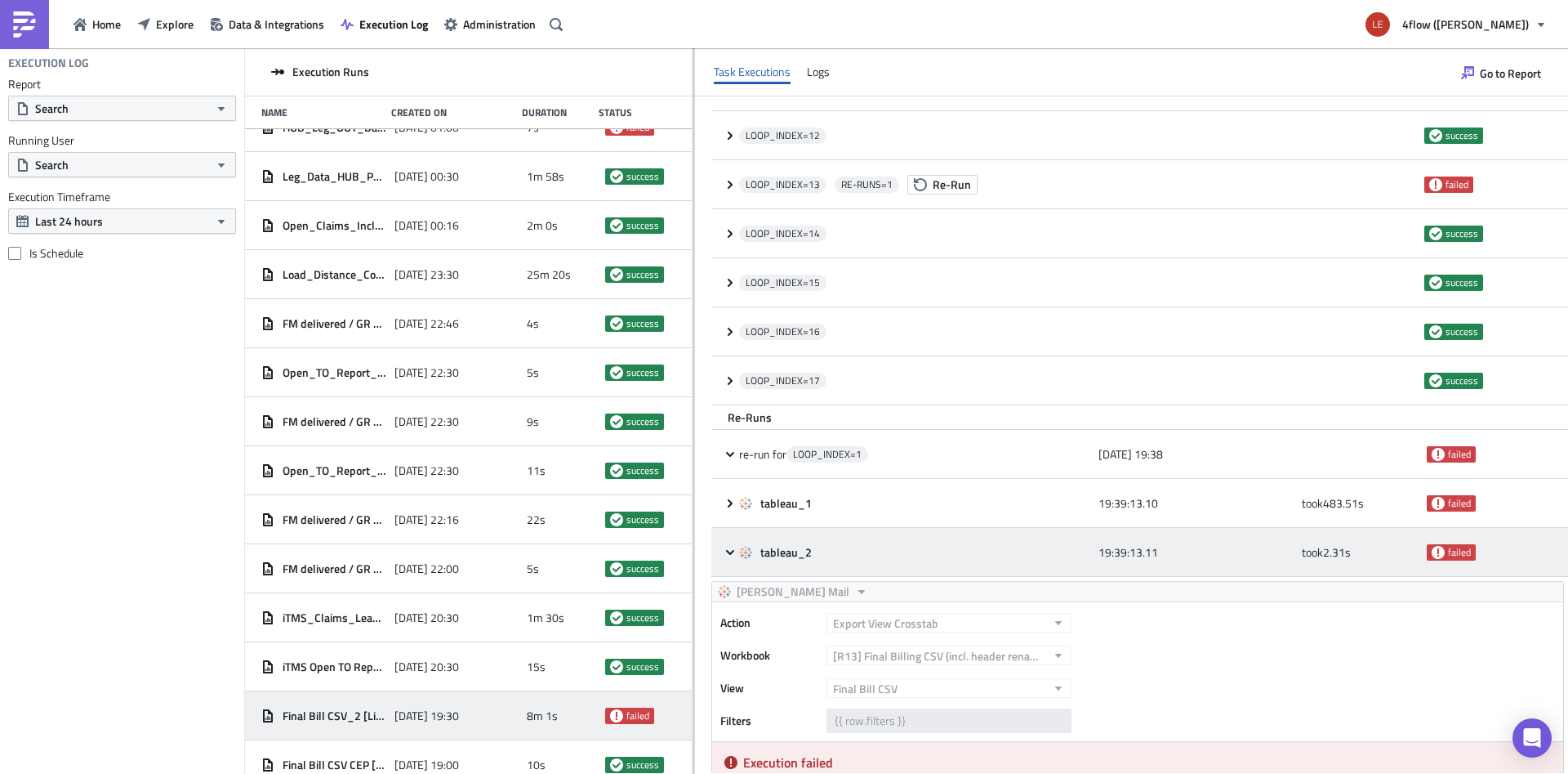
click at [722, 553] on div "tableau_2 19:39:13.11 took 2.31 s failed" at bounding box center [1139, 553] width 856 height 49
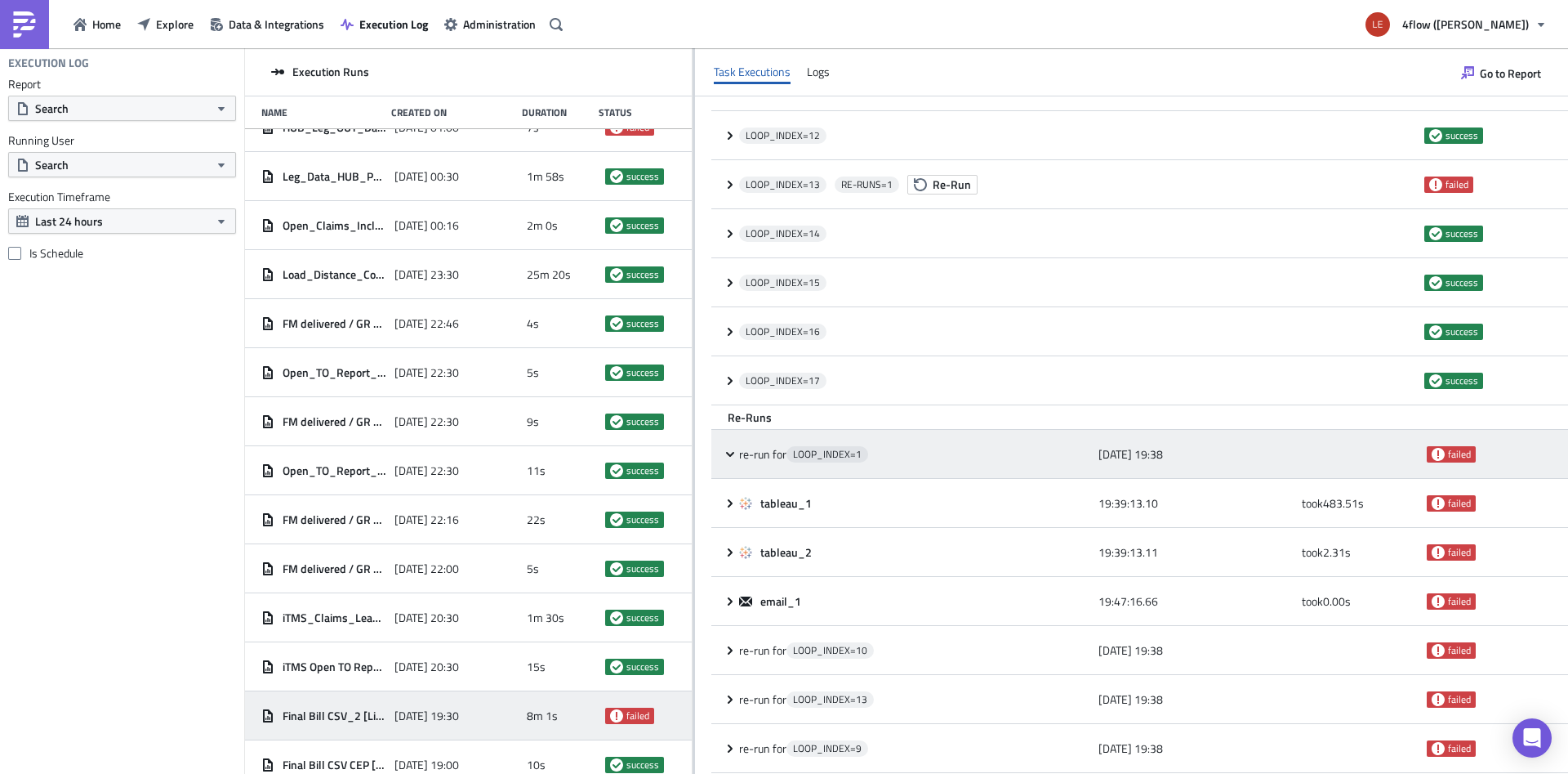
click at [728, 448] on icon at bounding box center [730, 454] width 13 height 13
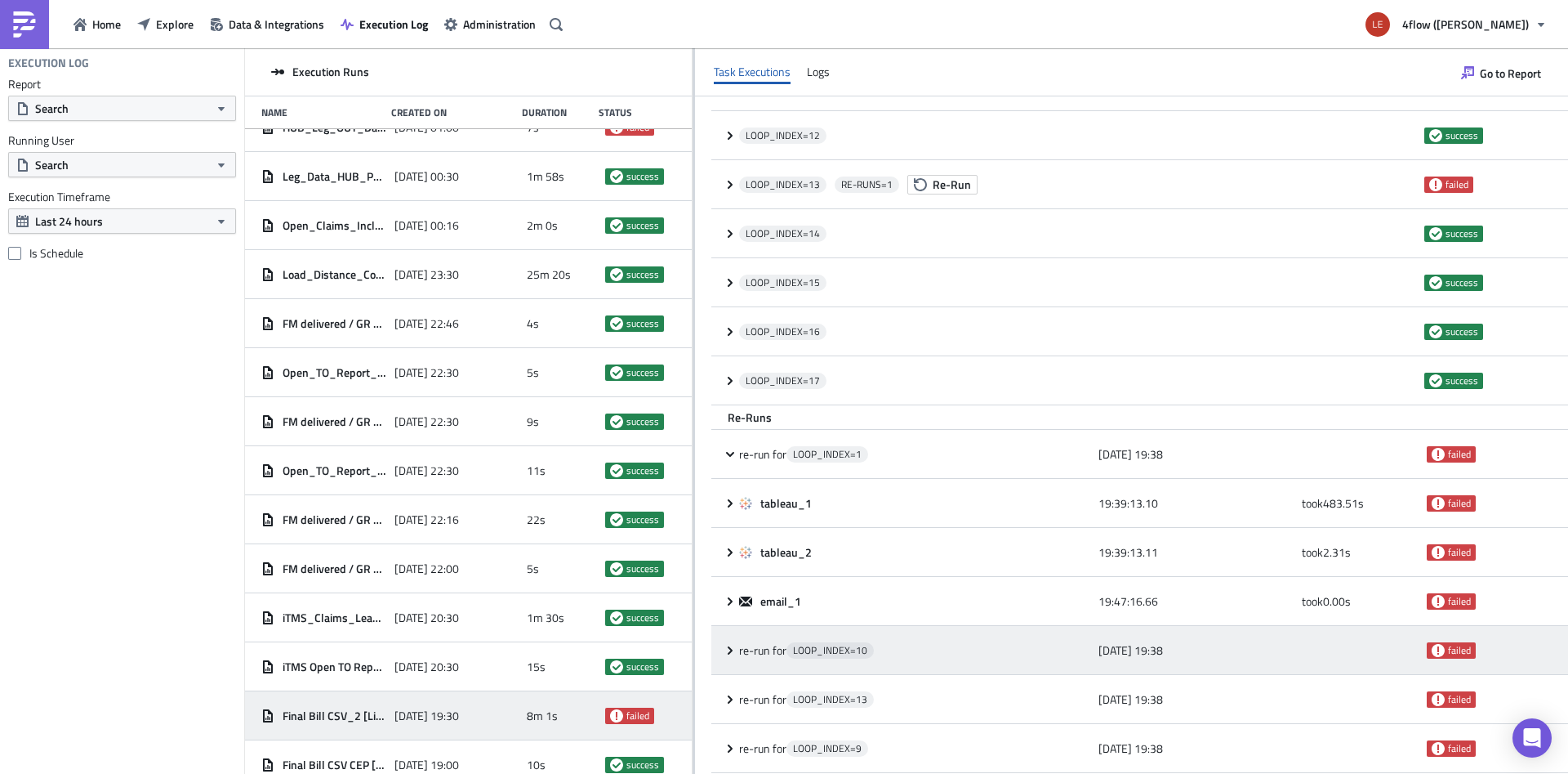
scroll to position [605, 0]
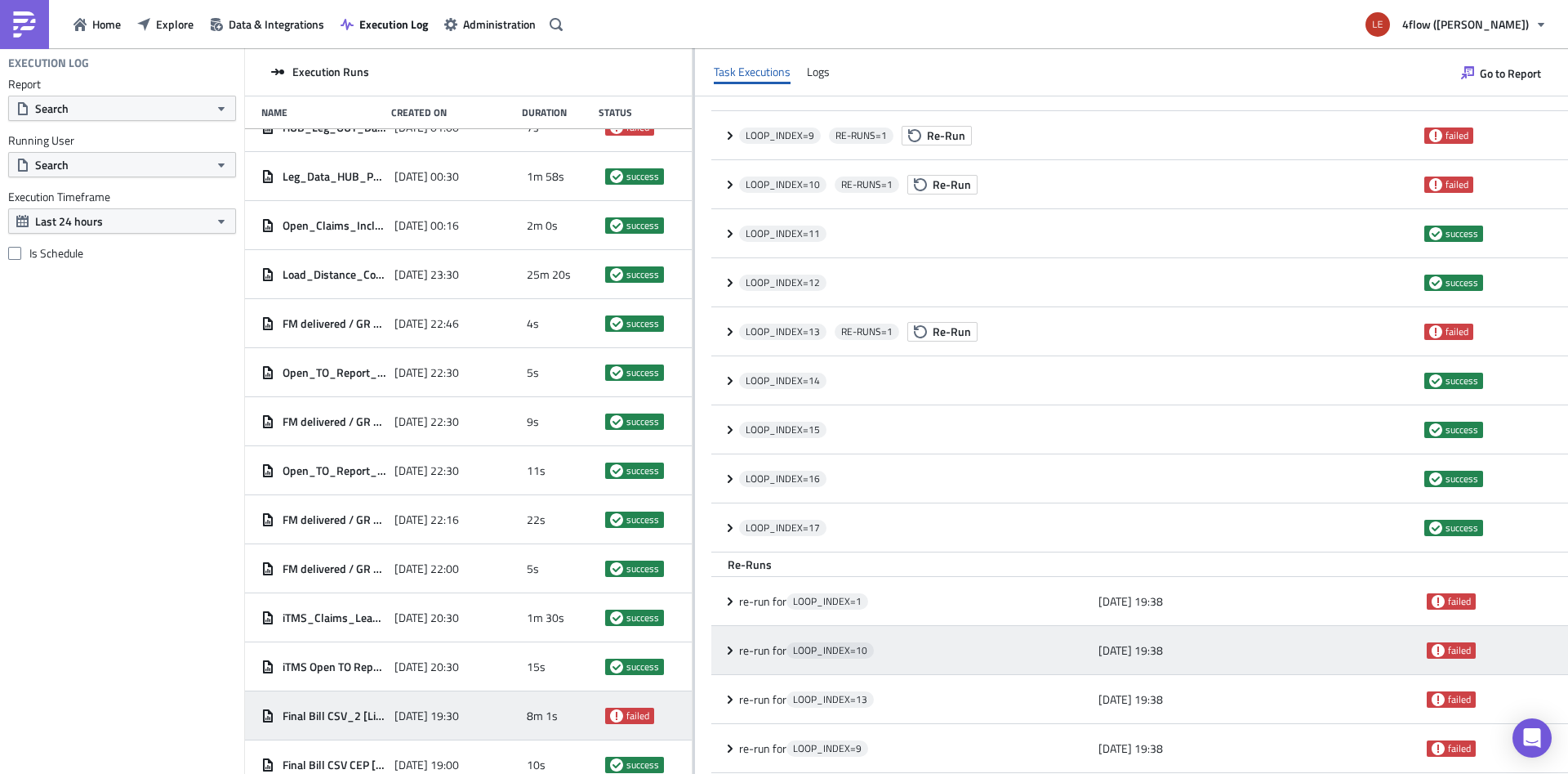
click at [728, 658] on div "re-run for LOOP_INDEX= 10 [DATE] 19:38 failed" at bounding box center [1139, 651] width 856 height 49
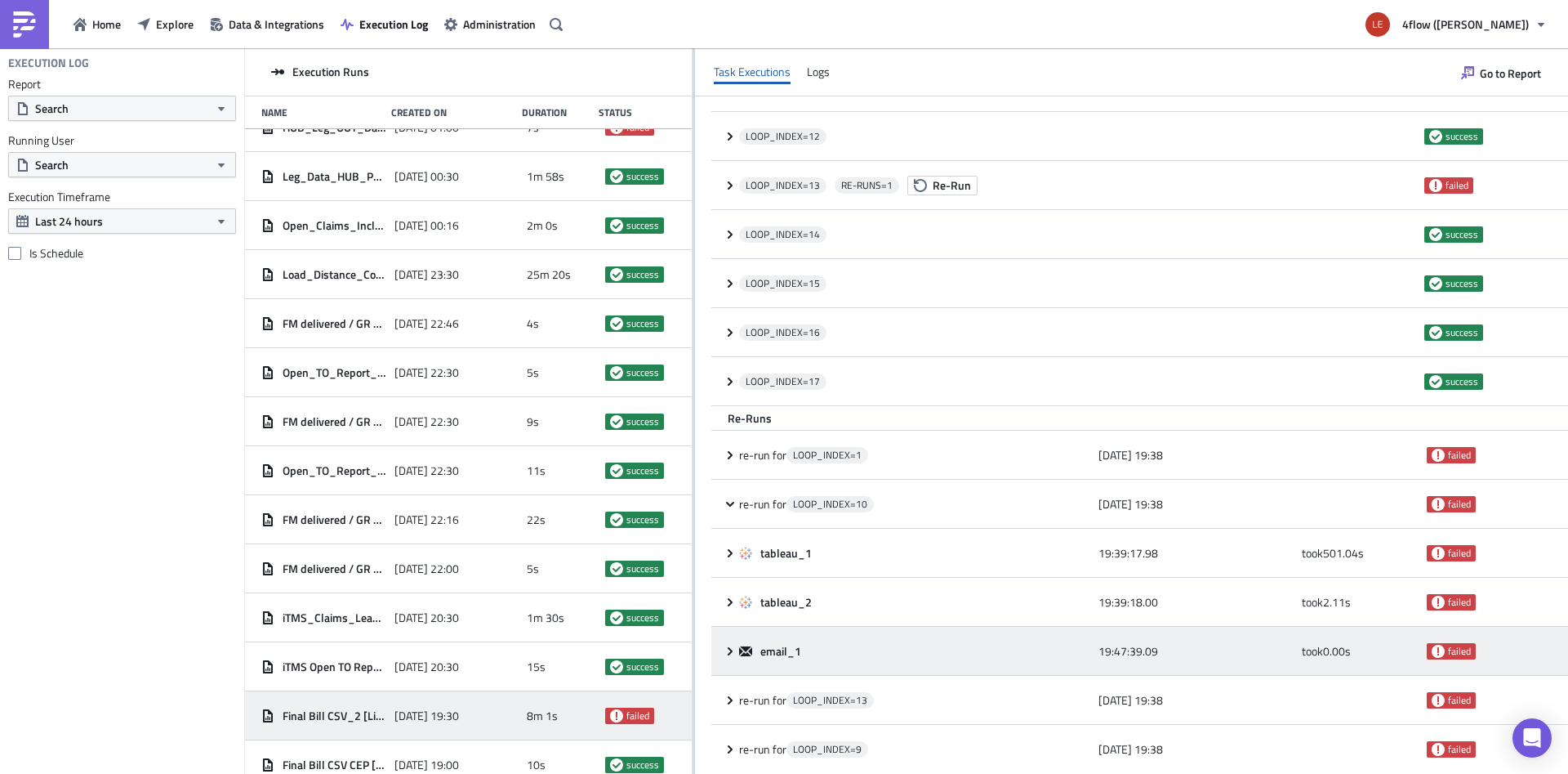
scroll to position [752, 0]
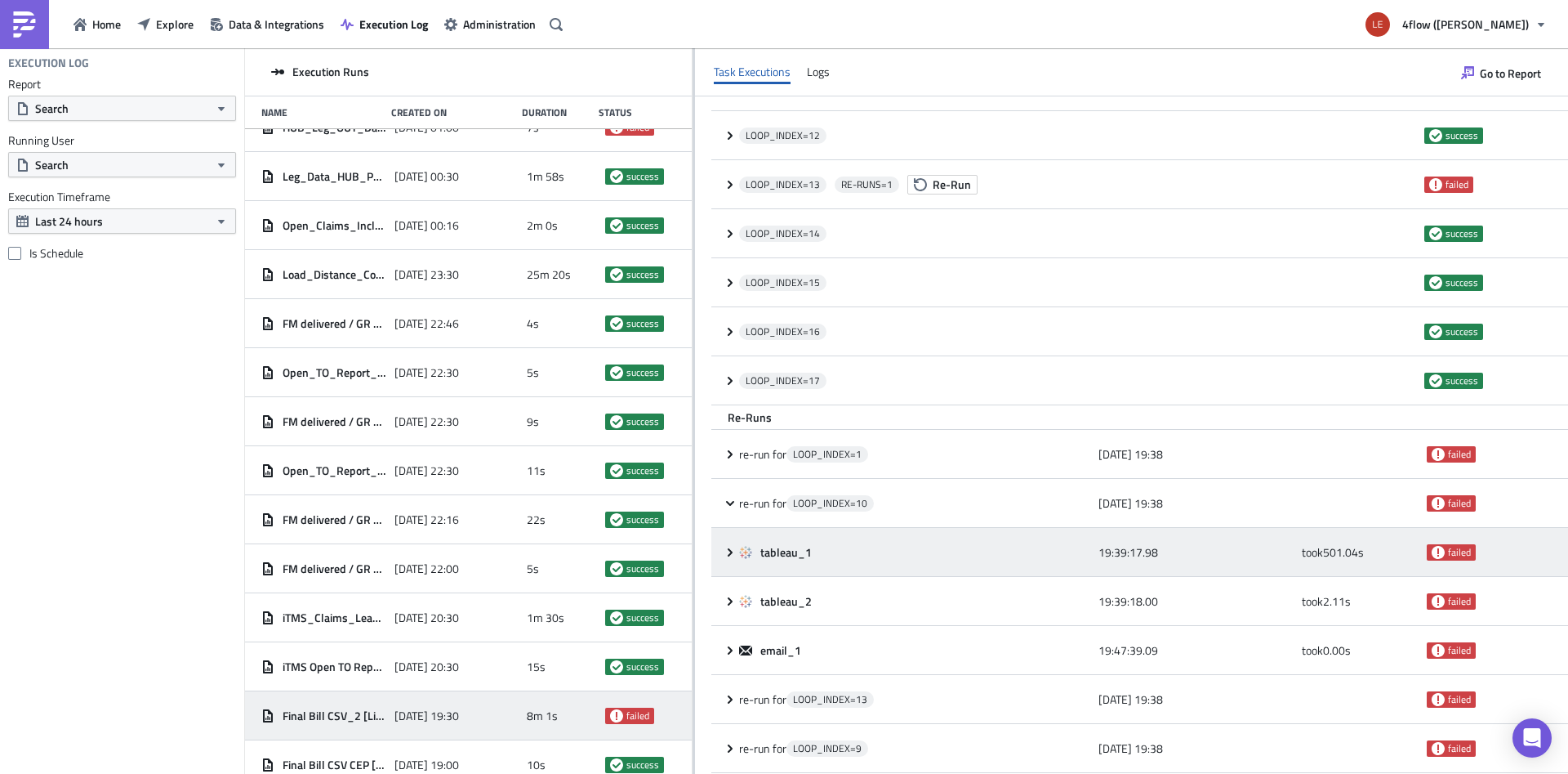
click at [728, 550] on icon at bounding box center [730, 553] width 13 height 13
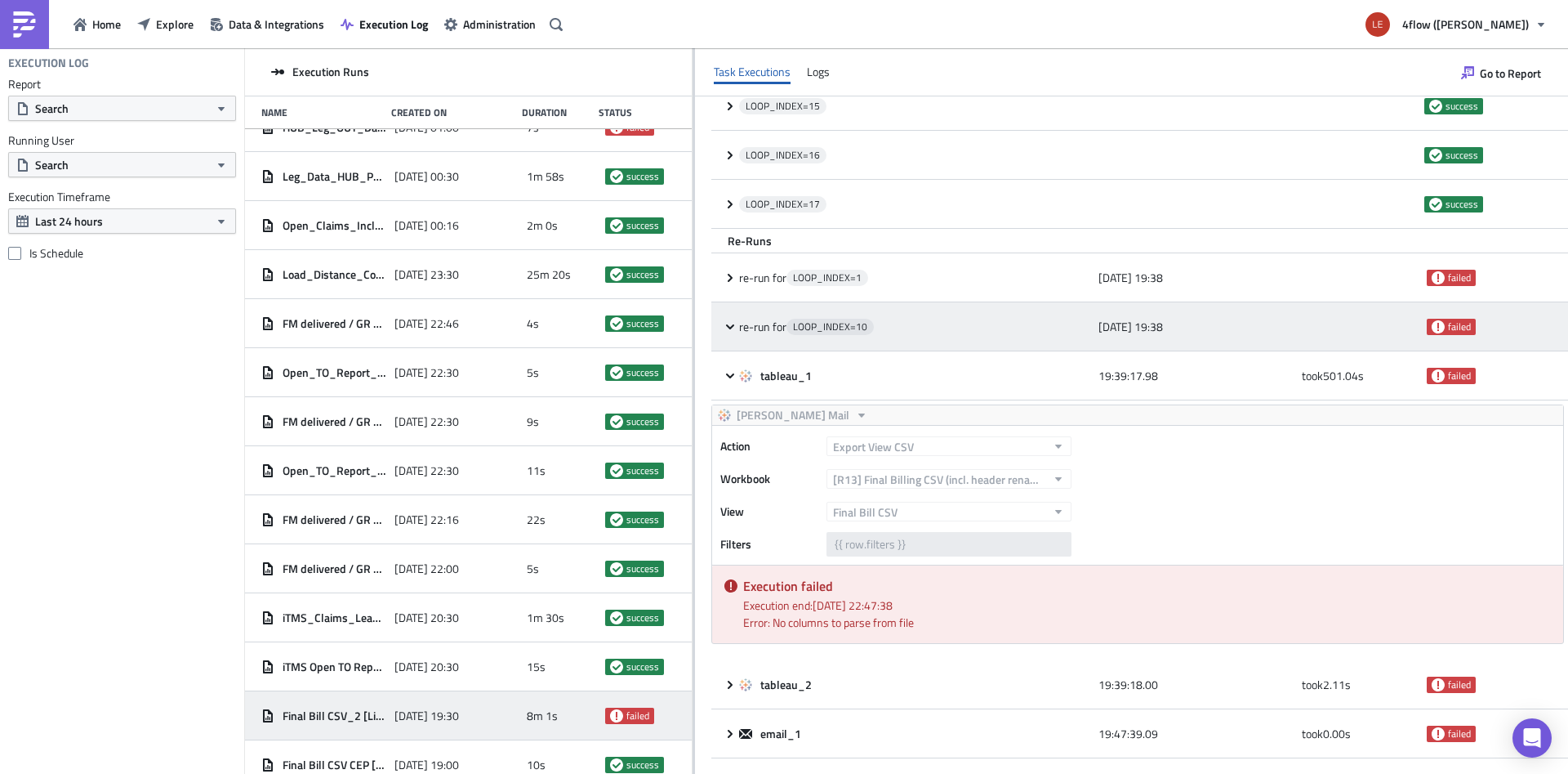
scroll to position [704, 0]
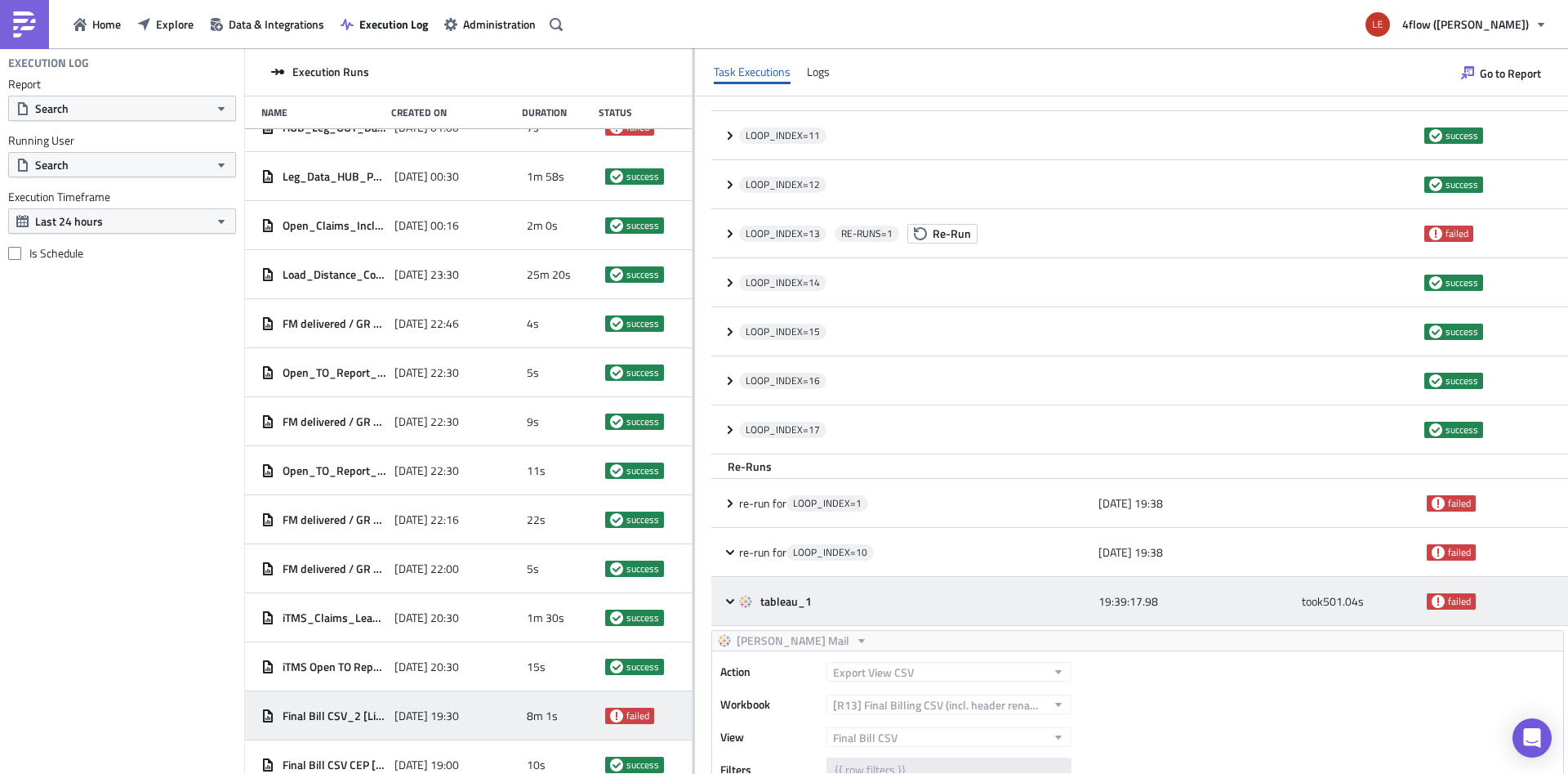
click at [728, 608] on div "tableau_1 19:39:17.98 took 501.04 s failed" at bounding box center [1139, 601] width 856 height 49
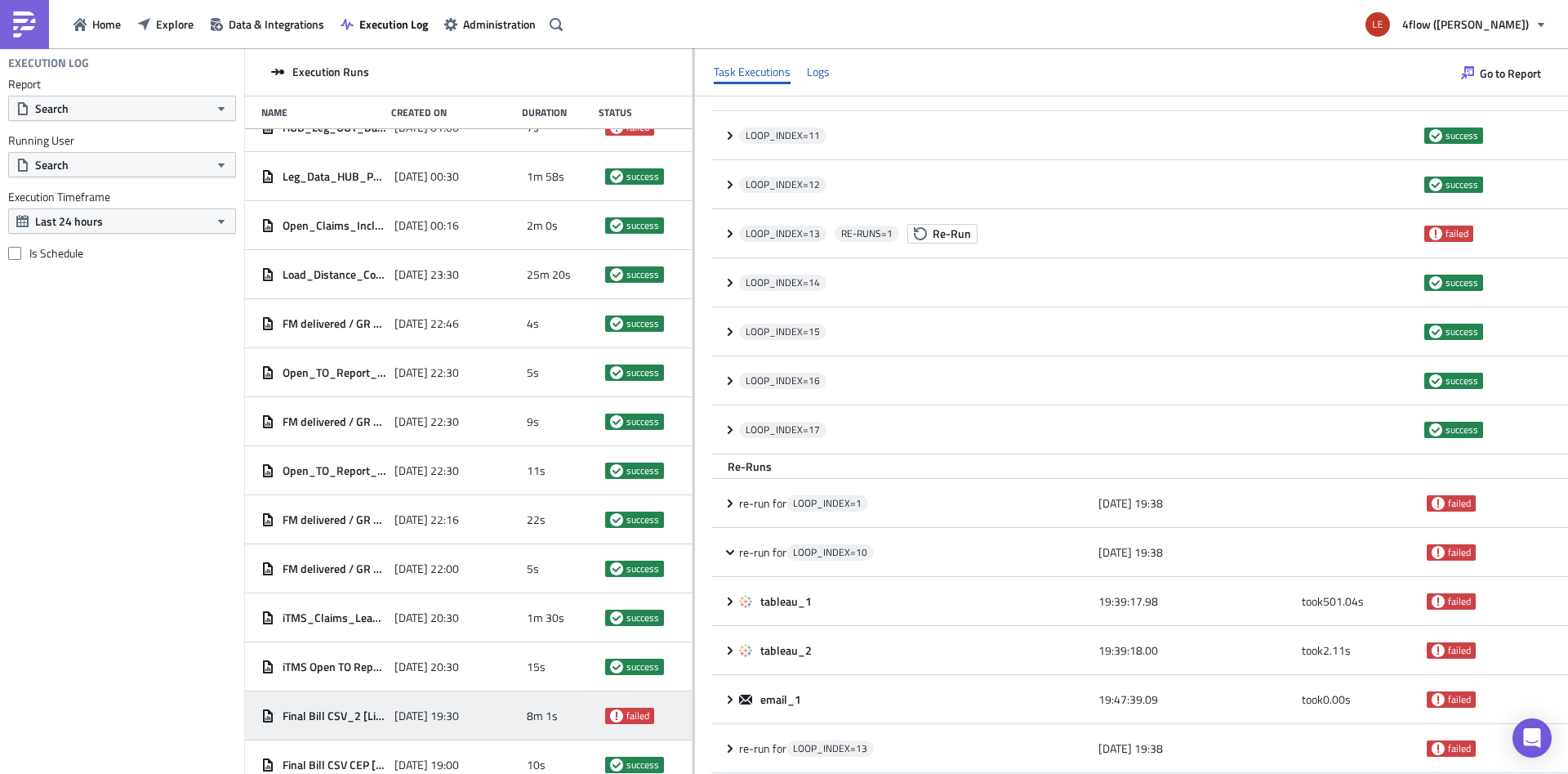
click at [815, 68] on div "Logs" at bounding box center [818, 72] width 23 height 25
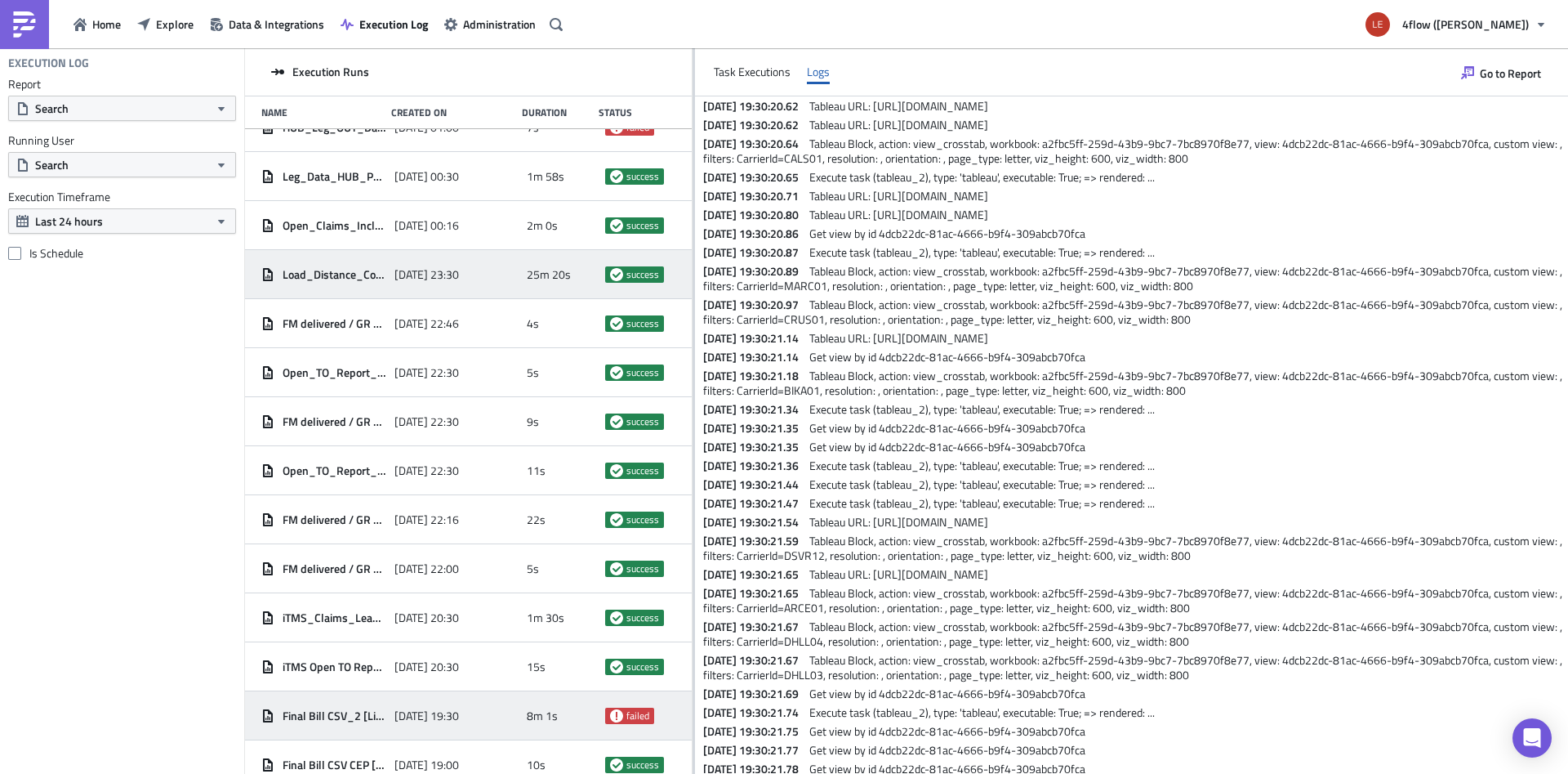
scroll to position [4118, 0]
